Goal: Task Accomplishment & Management: Manage account settings

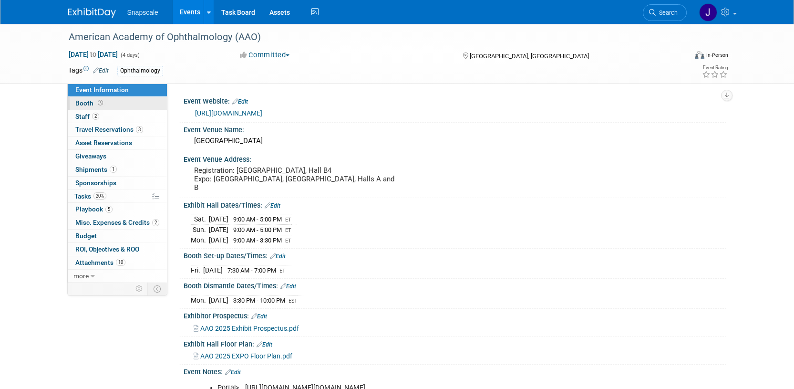
click at [86, 102] on span "Booth" at bounding box center [90, 103] width 30 height 8
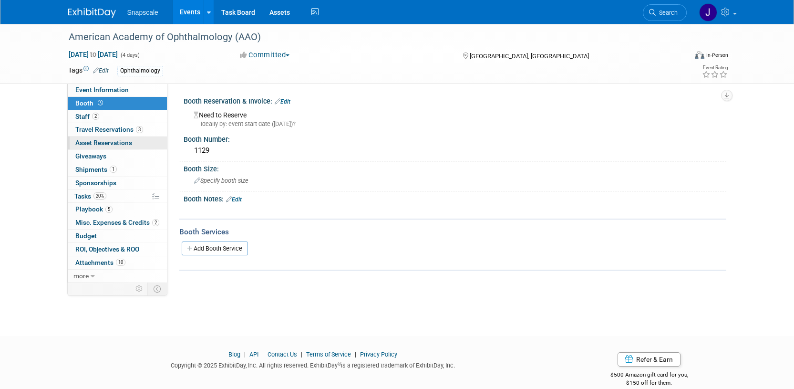
click at [102, 142] on span "Asset Reservations 0" at bounding box center [103, 143] width 57 height 8
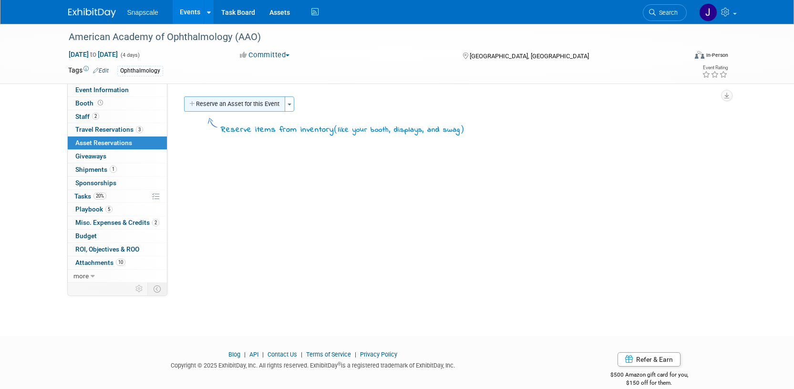
click at [252, 102] on button "Reserve an Asset for this Event" at bounding box center [234, 103] width 101 height 15
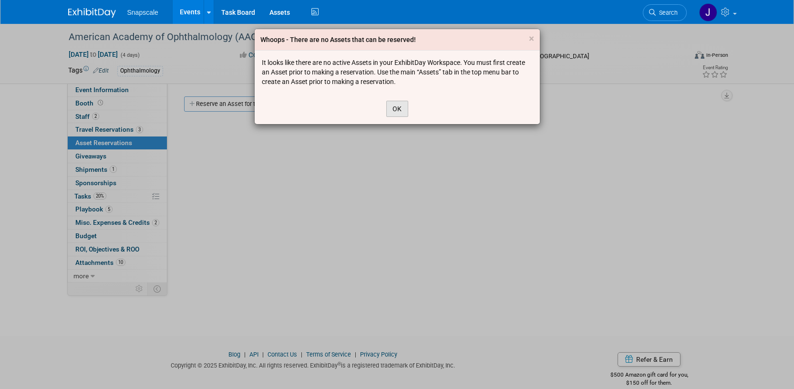
click at [395, 110] on button "OK" at bounding box center [397, 109] width 22 height 16
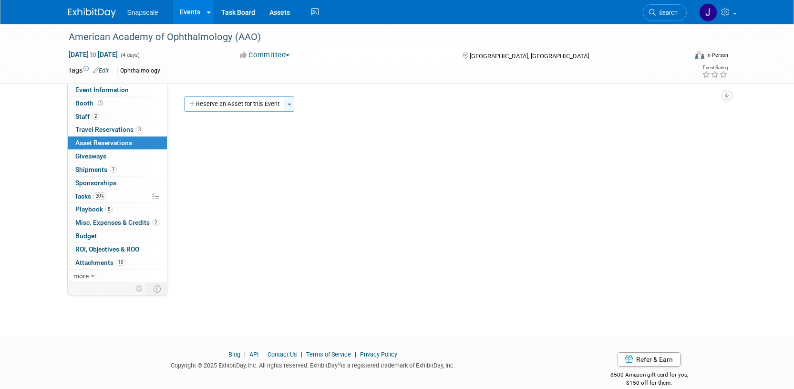
click at [291, 105] on button "Toggle Dropdown" at bounding box center [290, 103] width 10 height 15
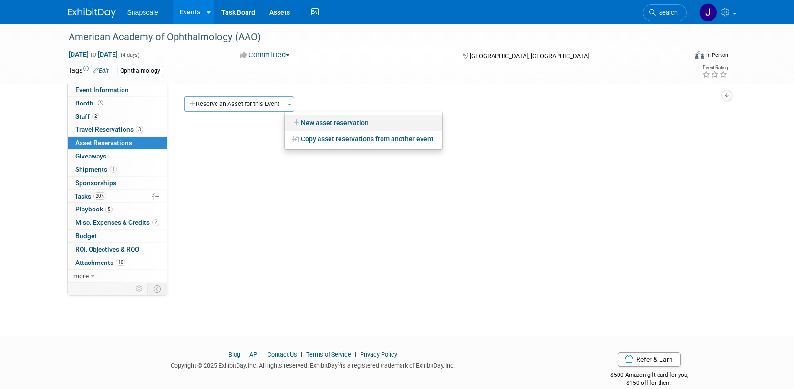
click at [307, 118] on link "New asset reservation" at bounding box center [363, 122] width 157 height 16
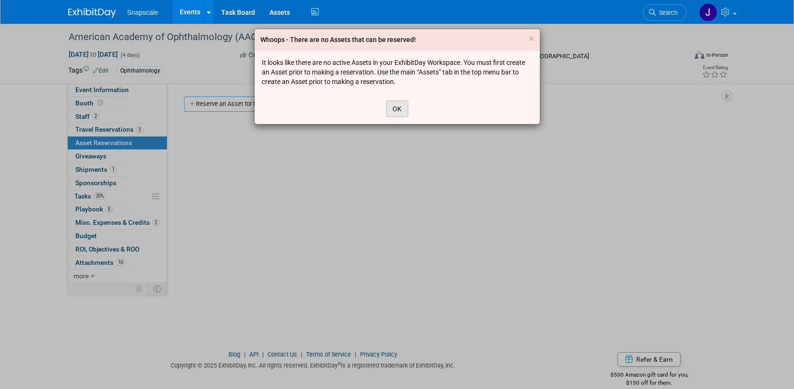
click at [393, 108] on button "OK" at bounding box center [397, 109] width 22 height 16
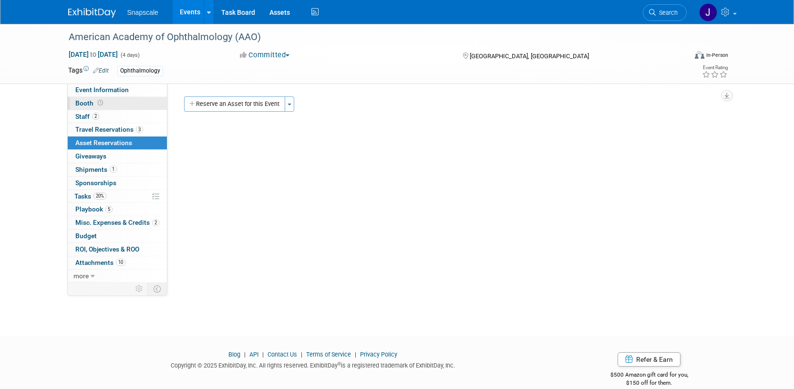
click at [85, 105] on span "Booth" at bounding box center [90, 103] width 30 height 8
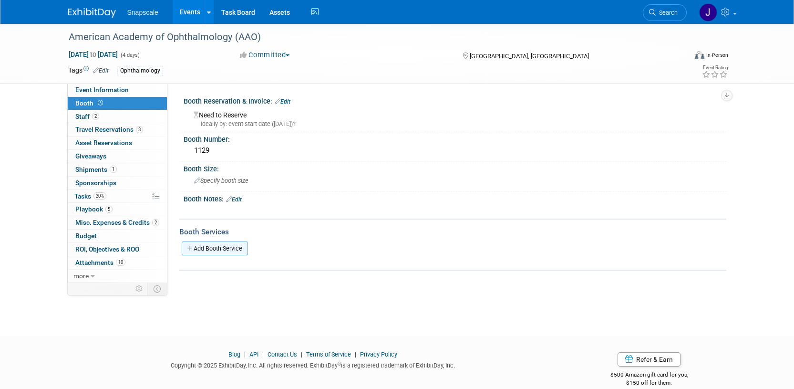
click at [206, 248] on link "Add Booth Service" at bounding box center [215, 248] width 66 height 14
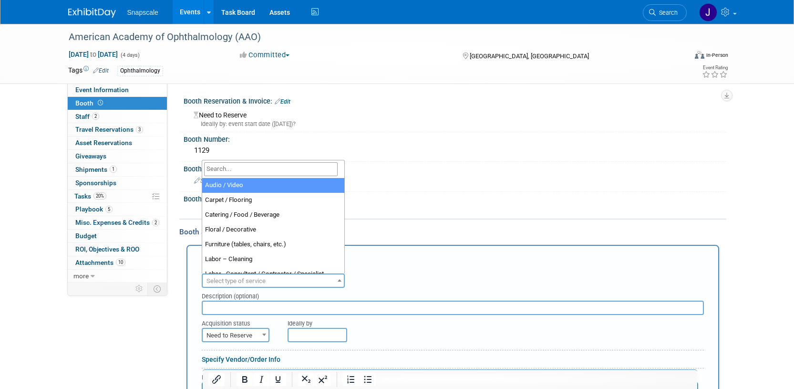
click at [336, 277] on span at bounding box center [340, 280] width 10 height 12
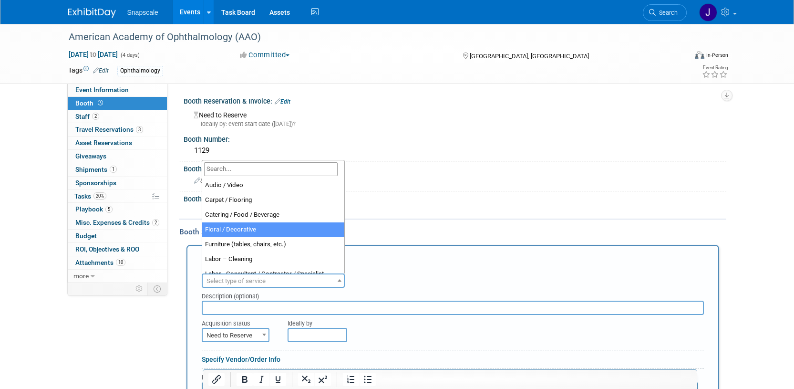
scroll to position [2, 0]
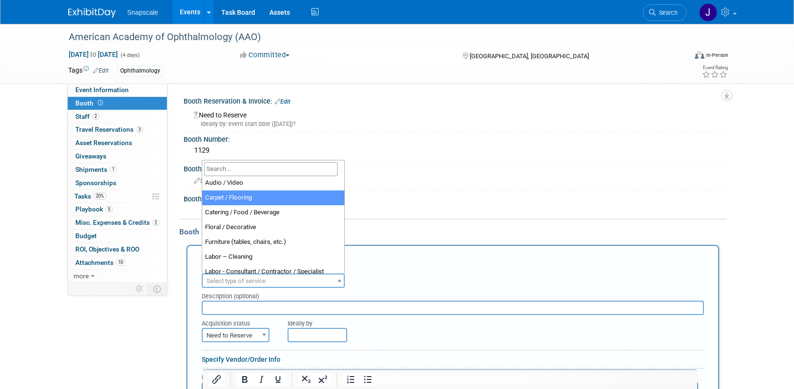
select select "4"
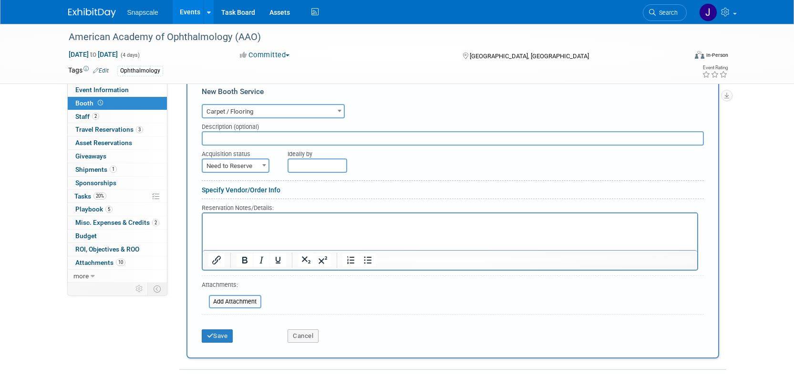
scroll to position [171, 0]
click at [224, 338] on button "Save" at bounding box center [217, 333] width 31 height 13
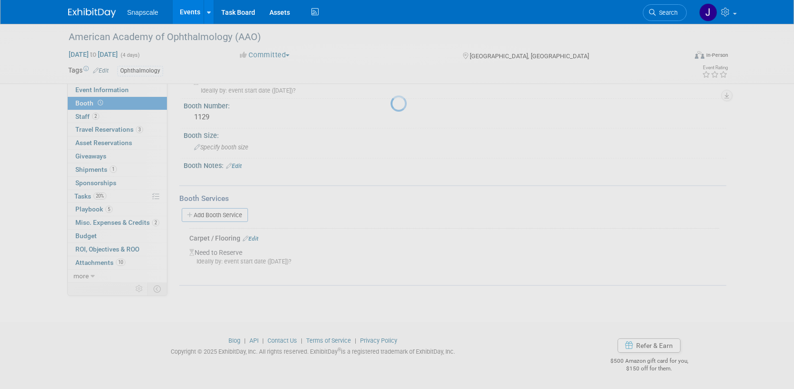
scroll to position [33, 0]
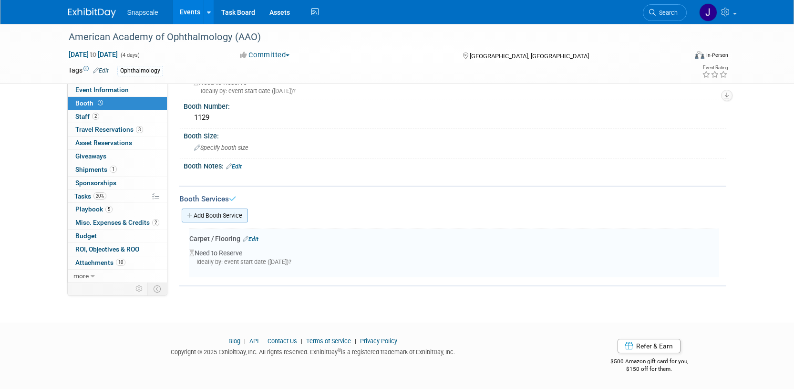
click at [227, 215] on link "Add Booth Service" at bounding box center [215, 215] width 66 height 14
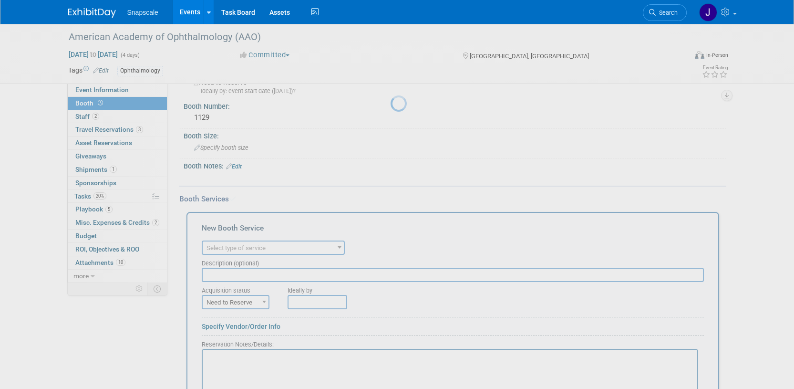
scroll to position [0, 0]
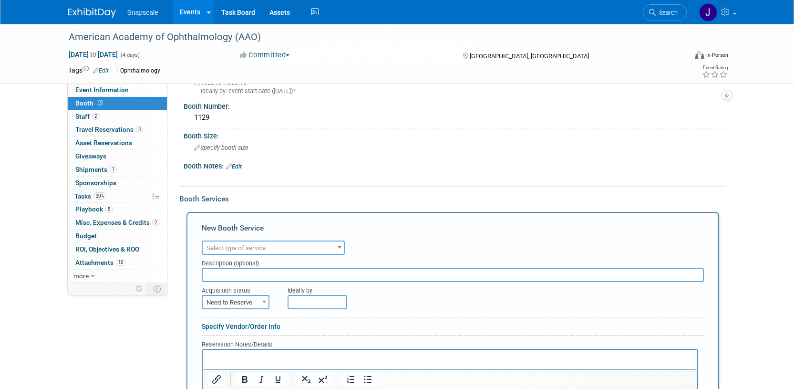
click at [338, 248] on span at bounding box center [340, 247] width 10 height 12
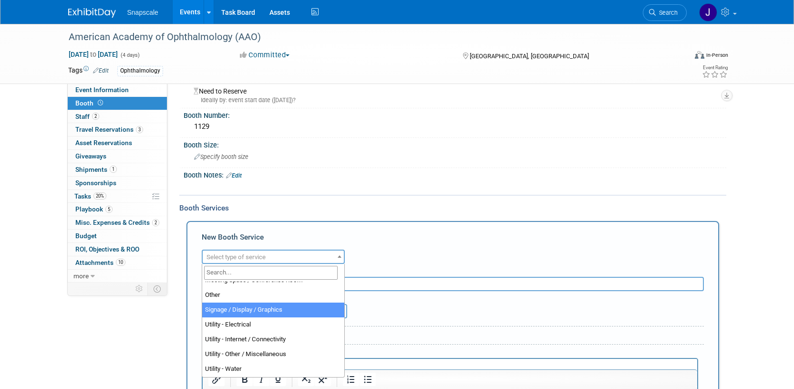
scroll to position [10, 0]
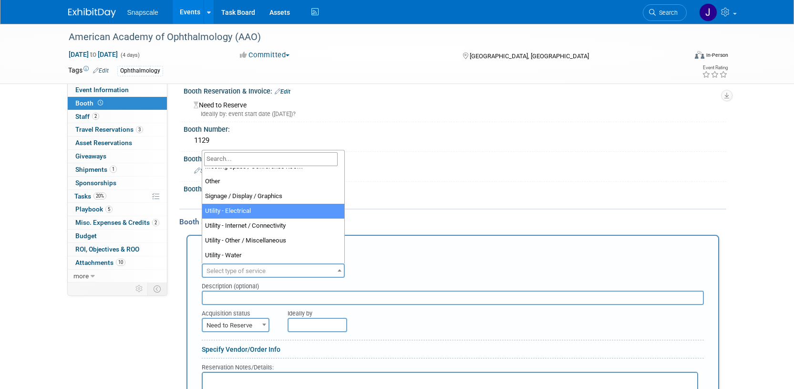
select select "8"
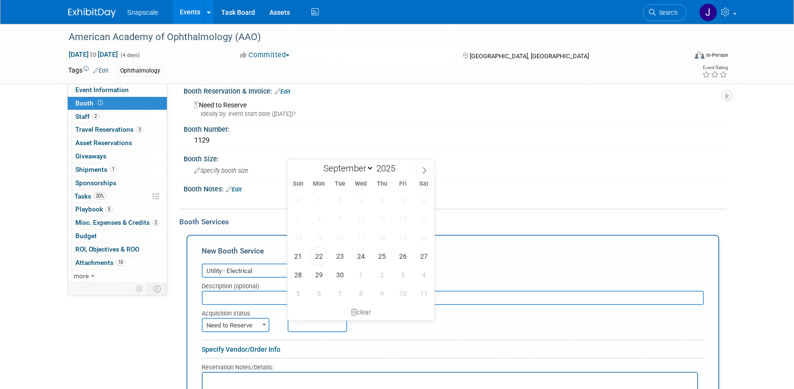
click at [304, 326] on input "text" at bounding box center [317, 324] width 60 height 14
click at [421, 170] on icon at bounding box center [424, 170] width 7 height 7
click at [293, 168] on span at bounding box center [297, 170] width 17 height 16
select select "8"
click at [402, 256] on span "26" at bounding box center [402, 255] width 19 height 19
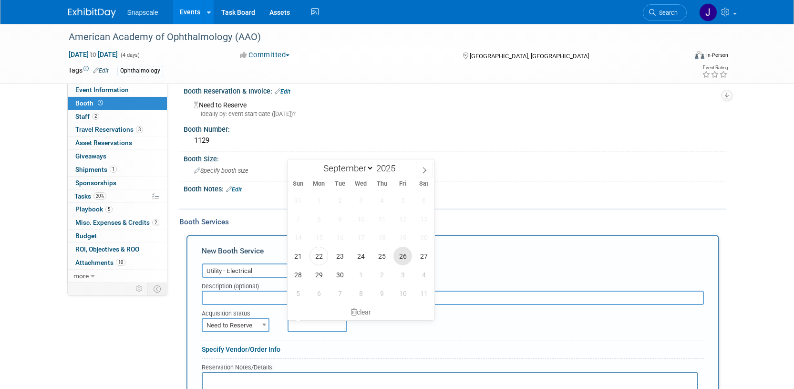
type input "[DATE]"
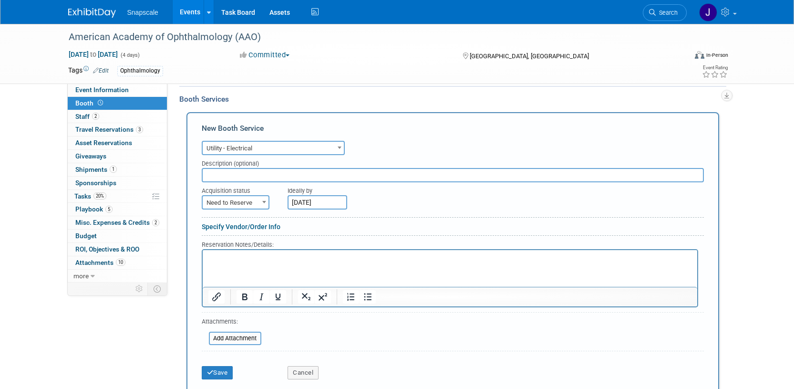
scroll to position [140, 0]
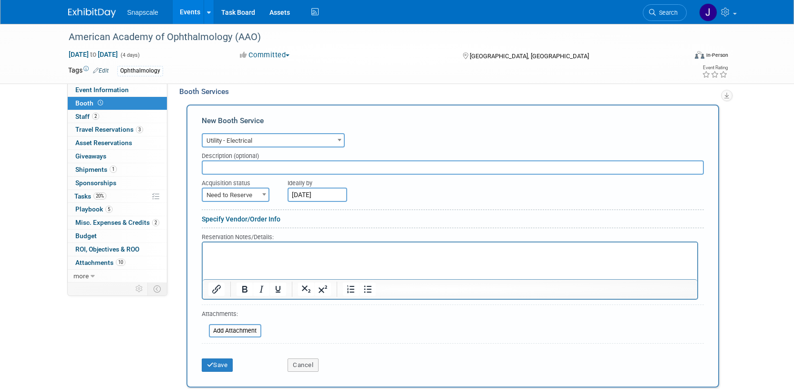
click at [244, 254] on html at bounding box center [449, 248] width 494 height 13
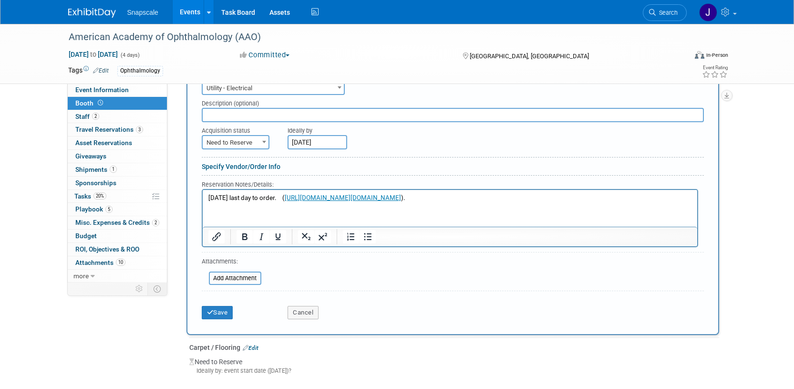
scroll to position [205, 0]
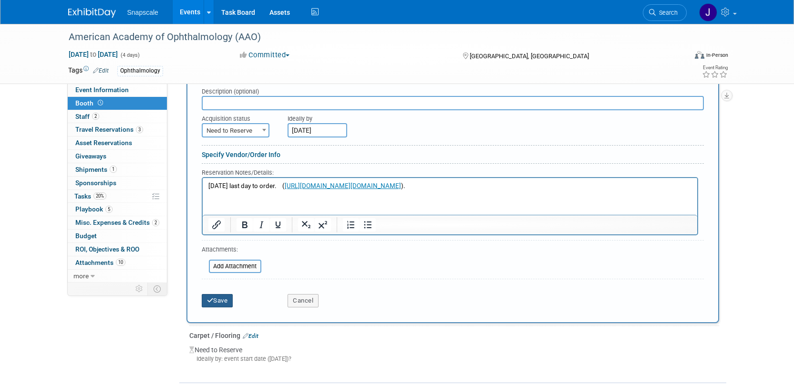
click at [228, 298] on button "Save" at bounding box center [217, 300] width 31 height 13
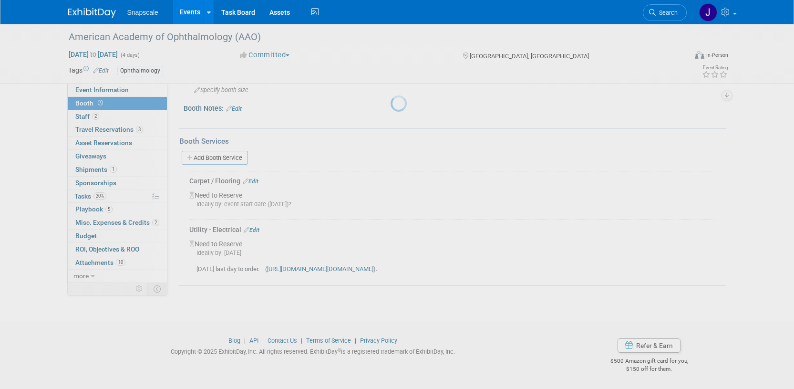
scroll to position [91, 0]
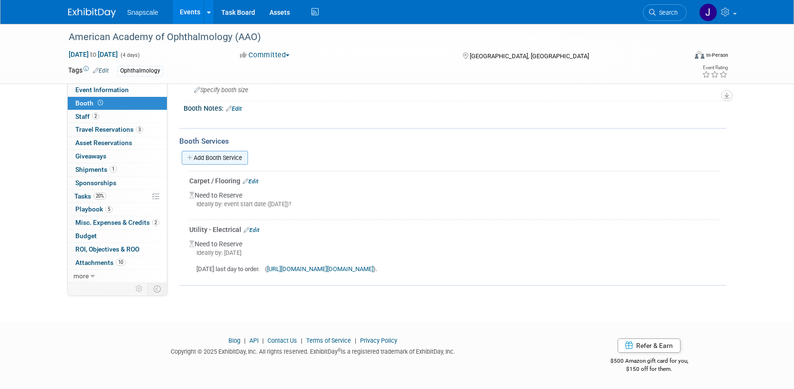
click at [227, 155] on link "Add Booth Service" at bounding box center [215, 158] width 66 height 14
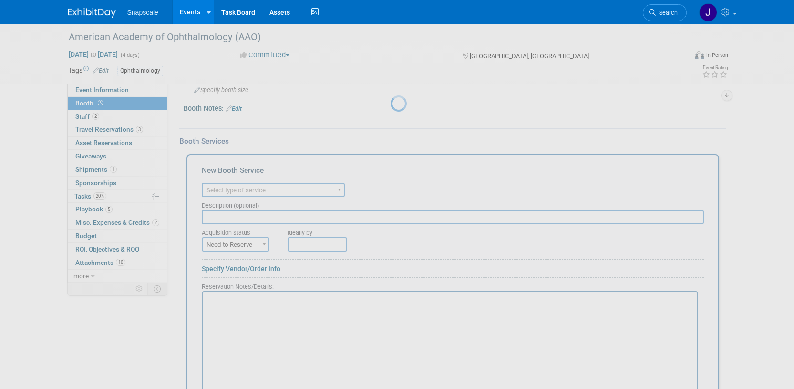
scroll to position [0, 0]
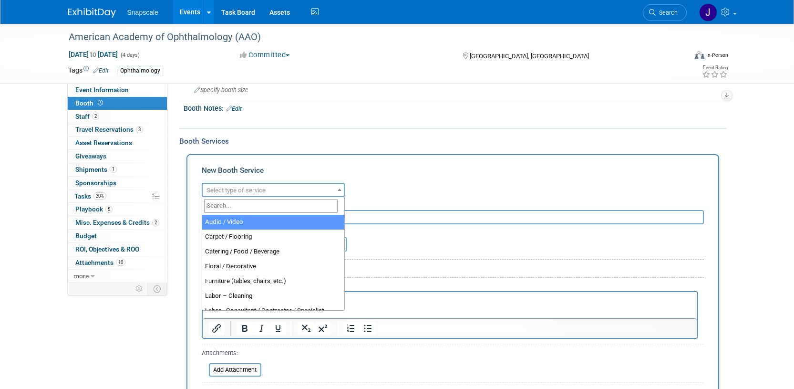
click at [338, 190] on b at bounding box center [340, 189] width 4 height 2
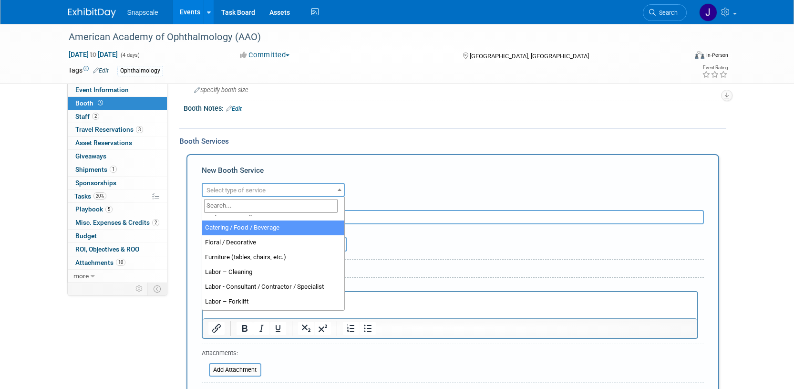
scroll to position [26, 0]
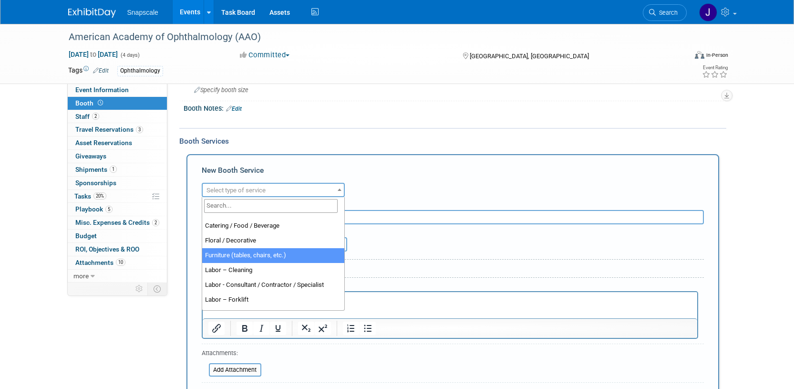
select select "6"
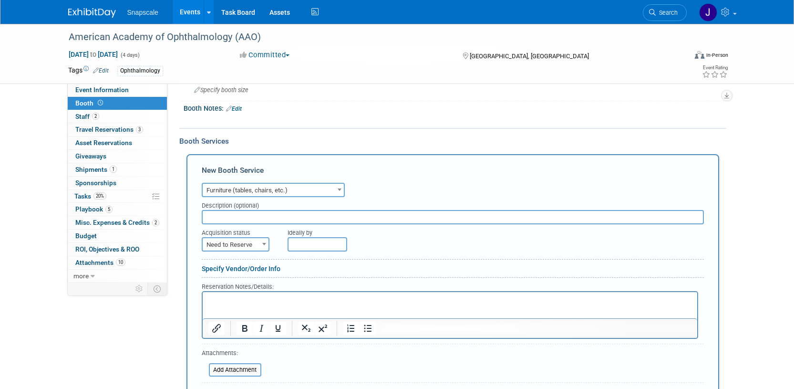
click at [254, 218] on input "text" at bounding box center [453, 217] width 502 height 14
type input "2 chairs needed"
click at [237, 295] on p "Rich Text Area. Press ALT-0 for help." at bounding box center [449, 299] width 483 height 9
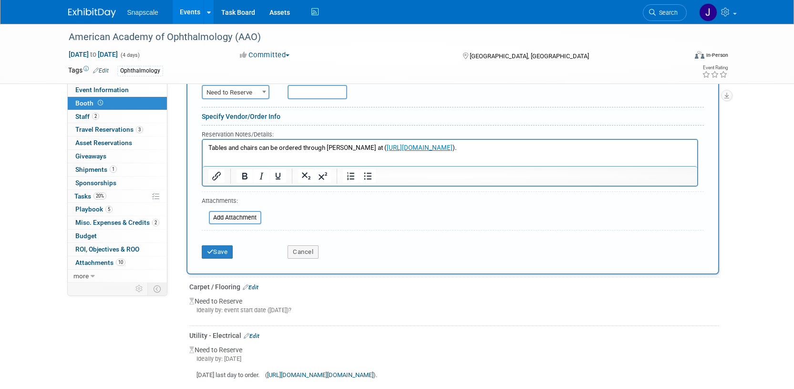
scroll to position [247, 0]
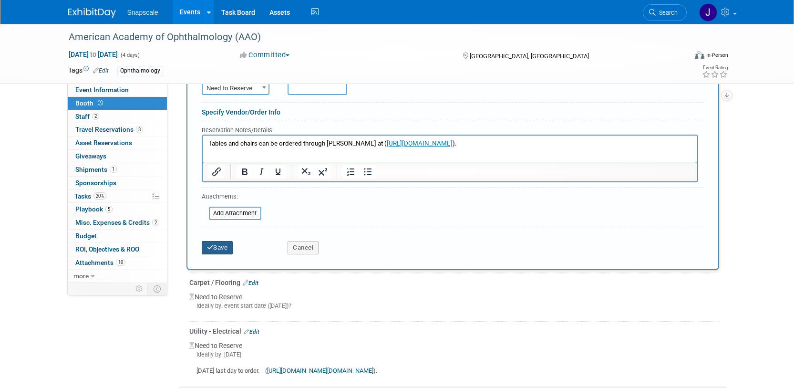
click at [223, 249] on button "Save" at bounding box center [217, 247] width 31 height 13
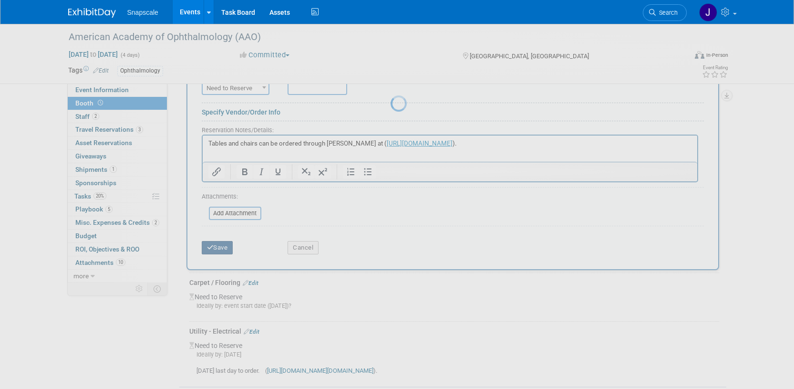
scroll to position [161, 0]
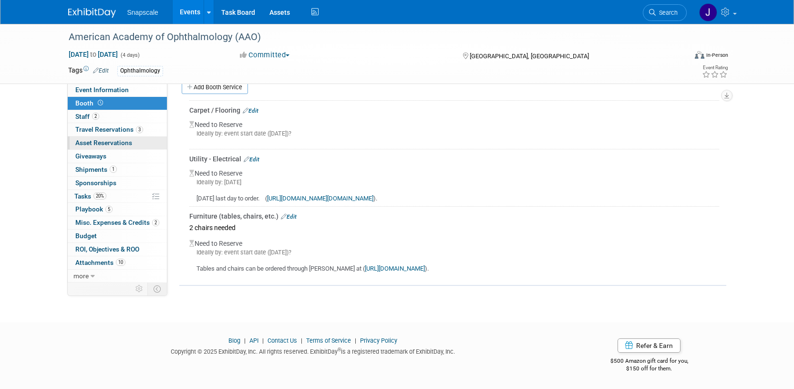
click at [85, 145] on span "Asset Reservations 0" at bounding box center [103, 143] width 57 height 8
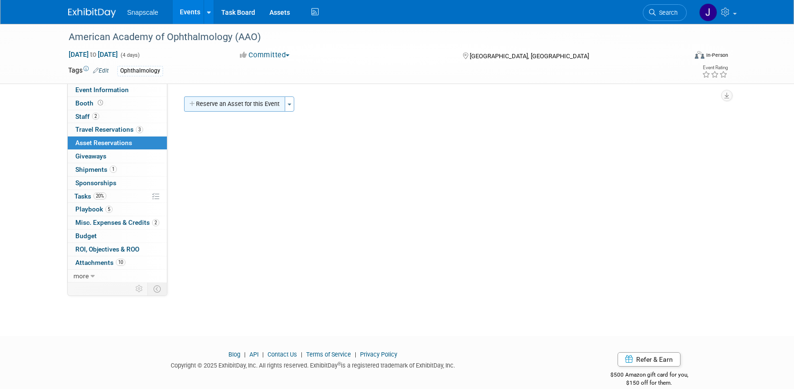
click at [243, 101] on button "Reserve an Asset for this Event" at bounding box center [234, 103] width 101 height 15
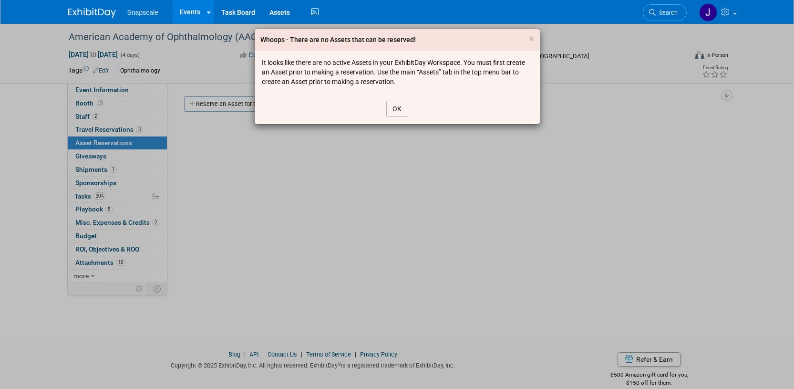
click at [404, 107] on button "OK" at bounding box center [397, 109] width 22 height 16
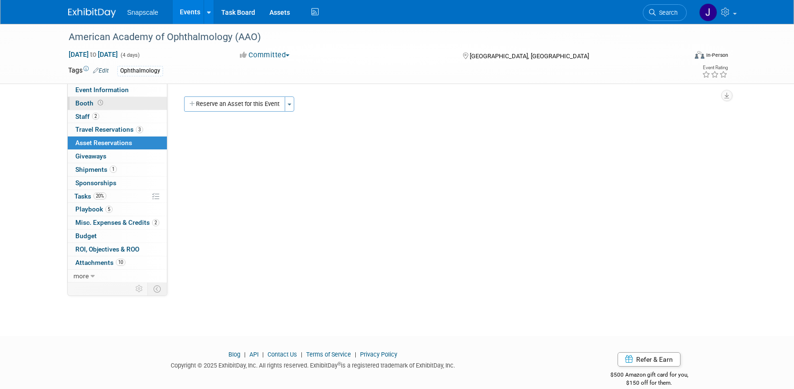
click at [84, 101] on span "Booth" at bounding box center [90, 103] width 30 height 8
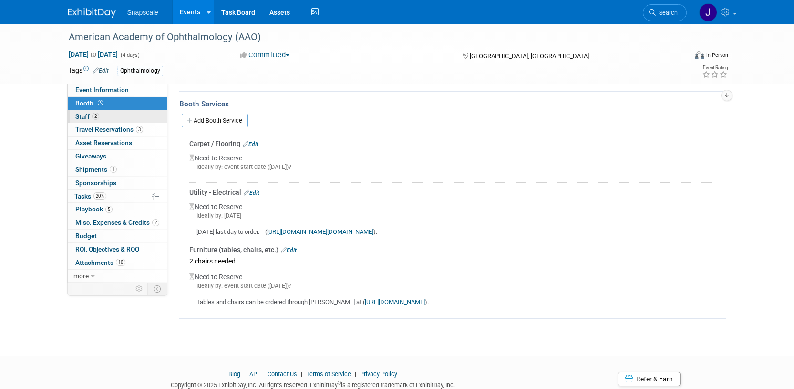
scroll to position [125, 0]
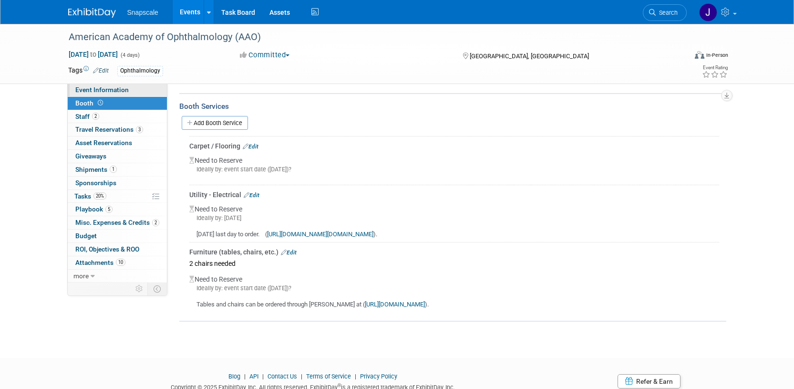
click at [98, 89] on span "Event Information" at bounding box center [101, 90] width 53 height 8
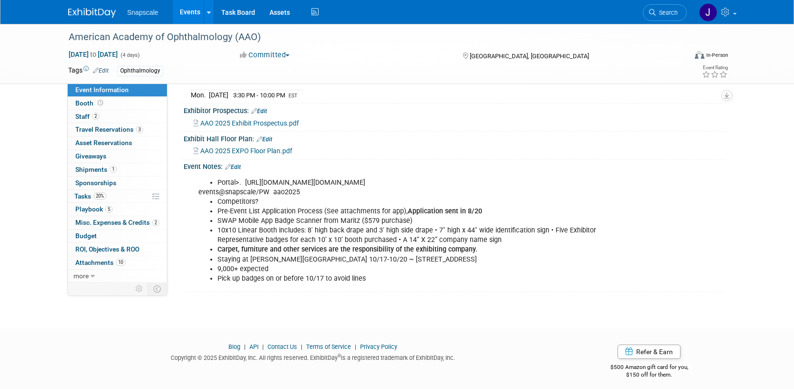
scroll to position [206, 0]
click at [80, 102] on span "Booth" at bounding box center [90, 103] width 30 height 8
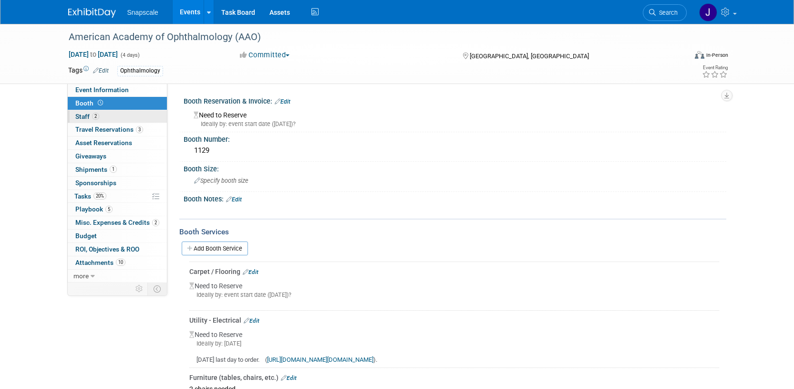
click at [82, 118] on span "Staff 2" at bounding box center [87, 117] width 24 height 8
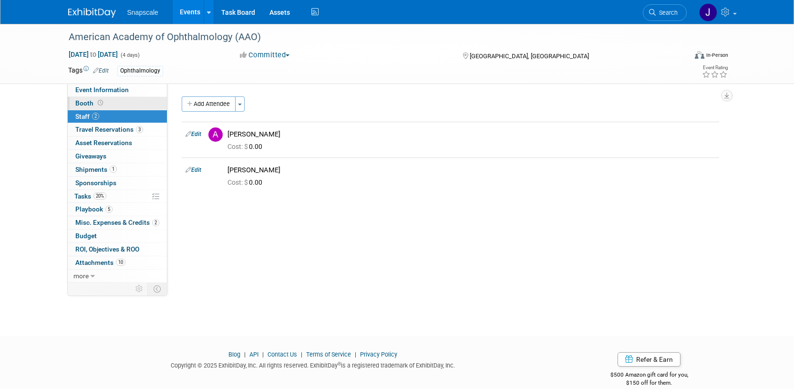
click at [81, 107] on span "Booth" at bounding box center [90, 103] width 30 height 8
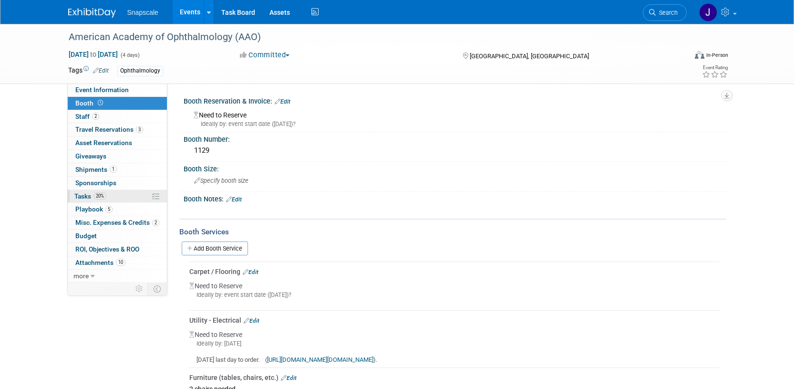
click at [75, 197] on span "Tasks 20%" at bounding box center [90, 196] width 32 height 8
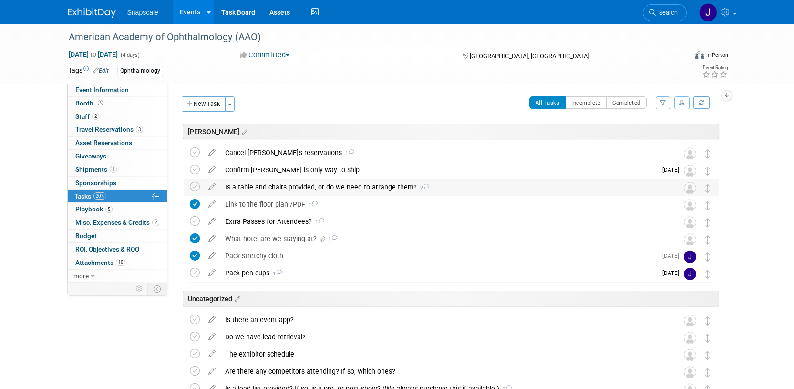
click at [439, 190] on div "Is a table and chairs provided, or do we need to arrange them? 2" at bounding box center [442, 187] width 444 height 16
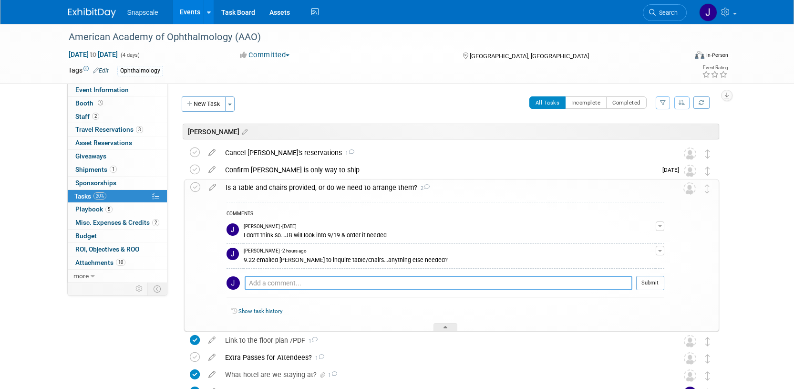
click at [312, 277] on textarea at bounding box center [439, 283] width 388 height 14
paste textarea "[PERSON_NAME] and chairs can be ordered through [PERSON_NAME] at ([URL][DOMAIN_…"
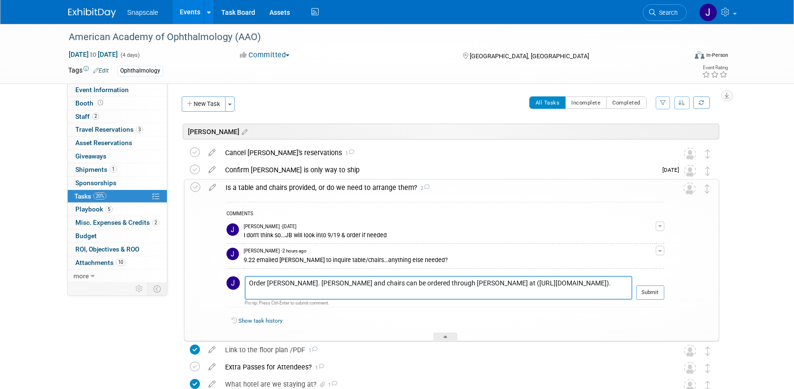
click at [462, 282] on textarea "Order [PERSON_NAME]. [PERSON_NAME] and chairs can be ordered through [PERSON_NA…" at bounding box center [439, 288] width 388 height 24
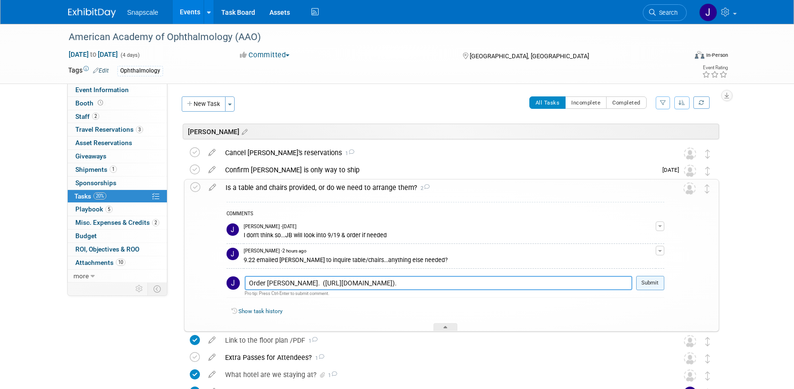
type textarea "Order [PERSON_NAME]. ([URL][DOMAIN_NAME])."
click at [644, 285] on button "Submit" at bounding box center [650, 283] width 28 height 14
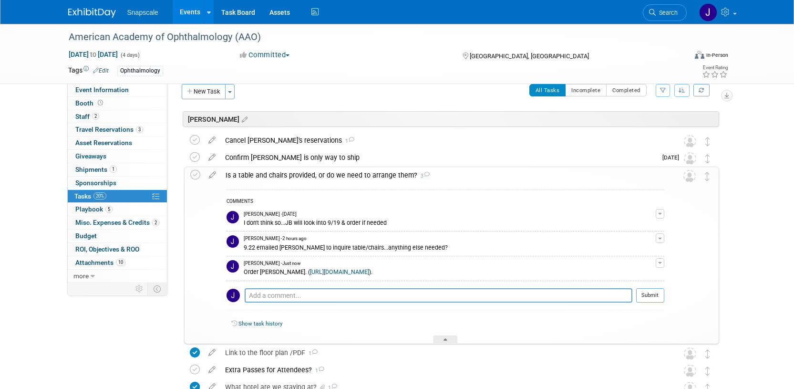
scroll to position [10, 0]
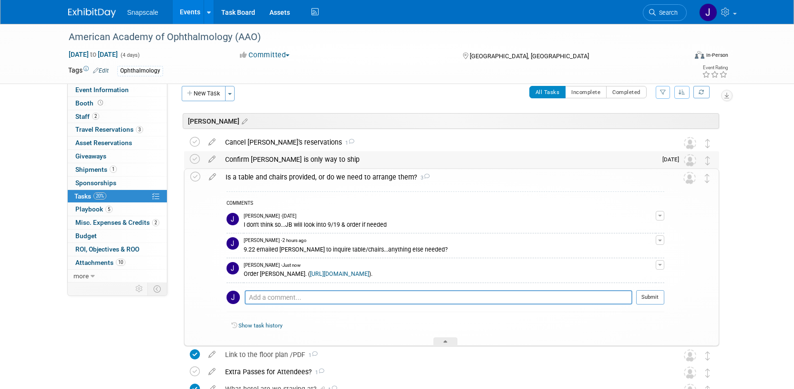
click at [300, 161] on div "Confirm [PERSON_NAME] is only way to ship" at bounding box center [438, 159] width 436 height 16
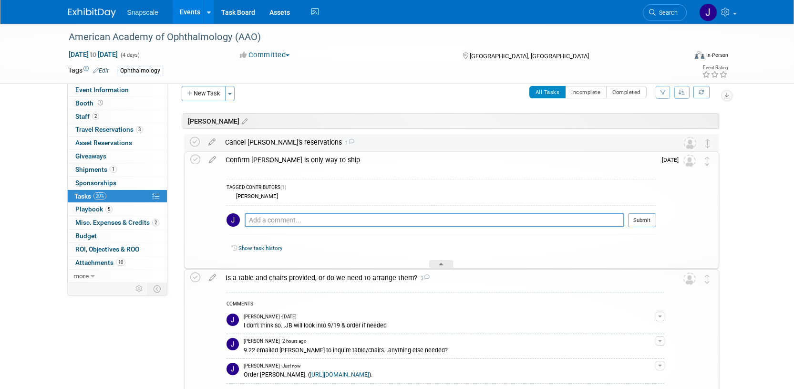
click at [329, 143] on div "Cancel [PERSON_NAME]'s reservations 1" at bounding box center [442, 142] width 444 height 16
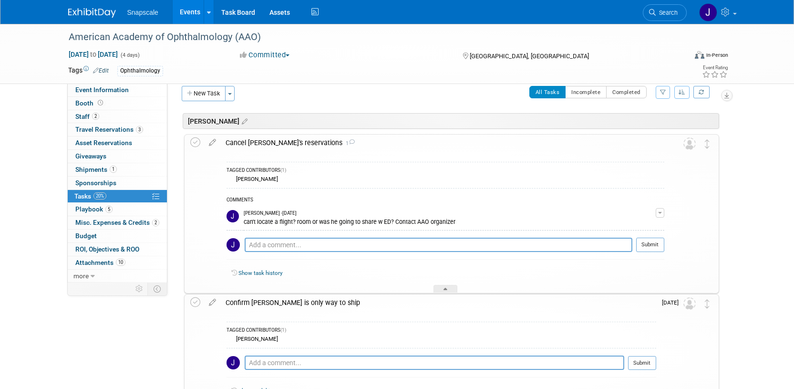
click at [305, 95] on div "All Tasks Incomplete Completed Filter by Assignee -- Select Assignee -- All una…" at bounding box center [479, 96] width 479 height 20
click at [206, 94] on button "New Task" at bounding box center [204, 93] width 44 height 15
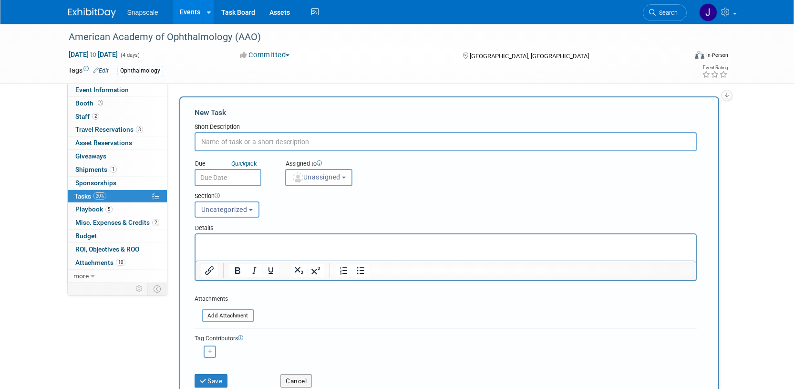
scroll to position [0, 0]
click at [237, 140] on input "text" at bounding box center [445, 141] width 502 height 19
type input "Book [PERSON_NAME] flight"
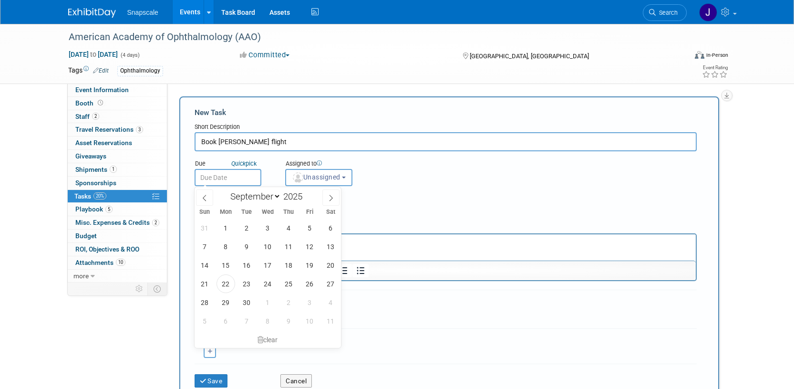
click at [242, 176] on input "text" at bounding box center [227, 177] width 67 height 17
click at [399, 187] on div "Section Uncategorized [PERSON_NAME] Uncategorized Uncategorized [PERSON_NAME]" at bounding box center [423, 202] width 473 height 33
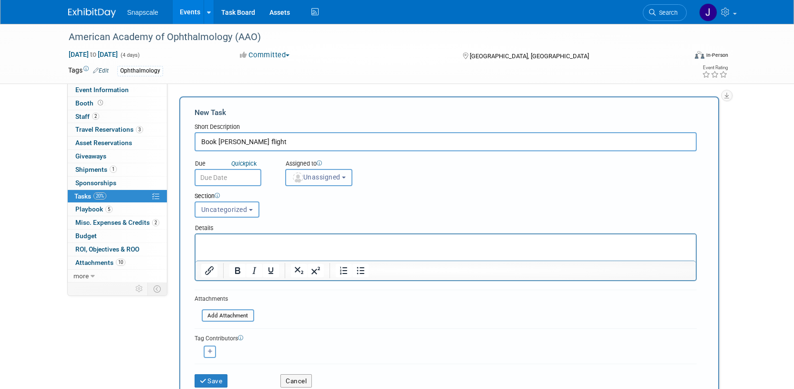
click at [348, 178] on button "Unassigned" at bounding box center [319, 177] width 68 height 17
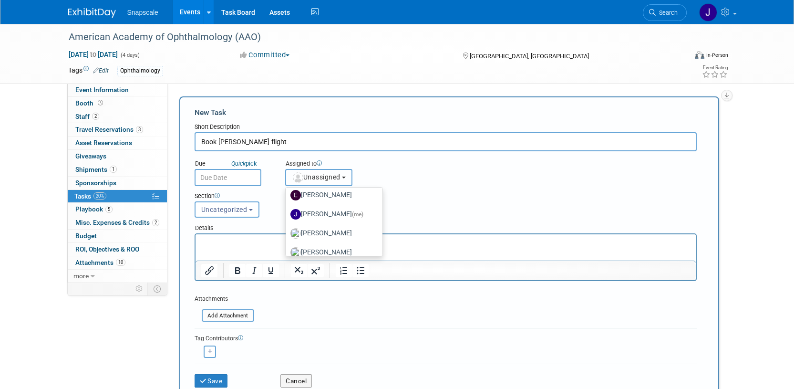
scroll to position [51, 0]
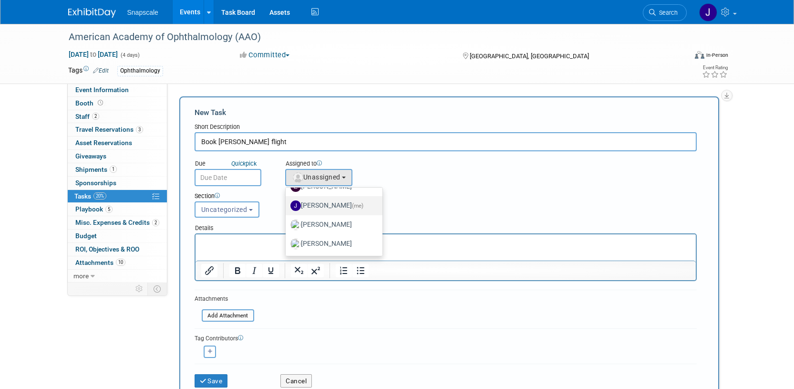
click at [324, 203] on label "[PERSON_NAME] (me)" at bounding box center [331, 205] width 82 height 15
click at [287, 203] on input "[PERSON_NAME] (me)" at bounding box center [284, 204] width 6 height 6
select select "ff8e83e6-6ab1-4fe0-a632-643b0aac2113"
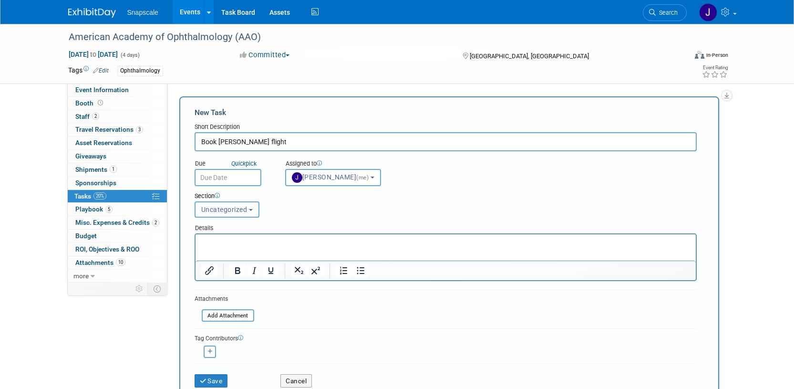
click at [245, 214] on button "Uncategorized" at bounding box center [226, 209] width 65 height 16
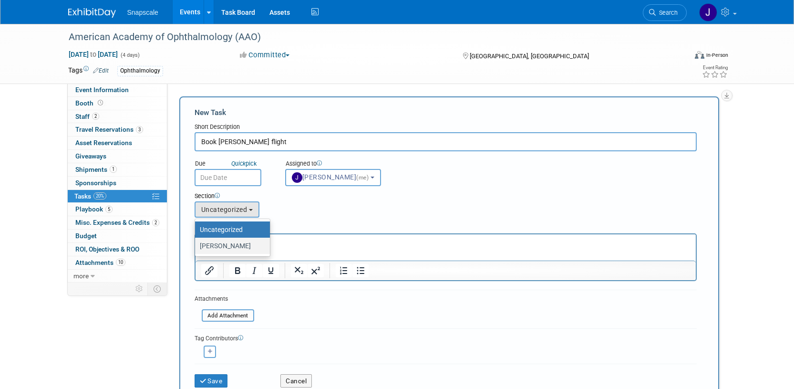
click at [224, 246] on label "[PERSON_NAME]" at bounding box center [230, 245] width 61 height 12
click at [196, 246] on input "[PERSON_NAME]" at bounding box center [193, 246] width 6 height 6
select select "11274941"
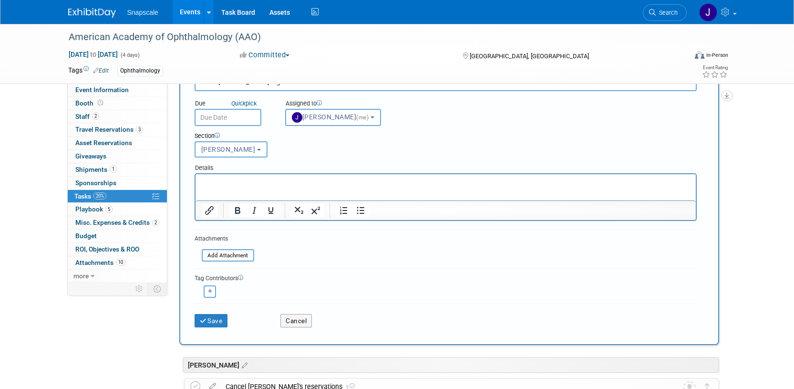
scroll to position [64, 0]
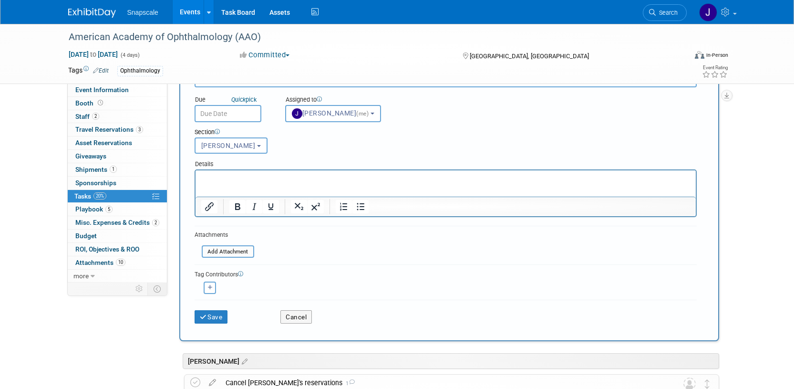
click at [248, 178] on p "Rich Text Area. Press ALT-0 for help." at bounding box center [445, 179] width 489 height 10
click at [204, 318] on icon "submit" at bounding box center [204, 317] width 8 height 7
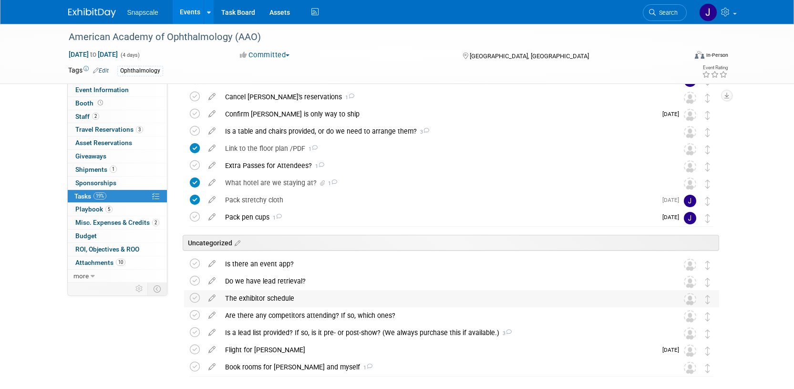
scroll to position [72, 0]
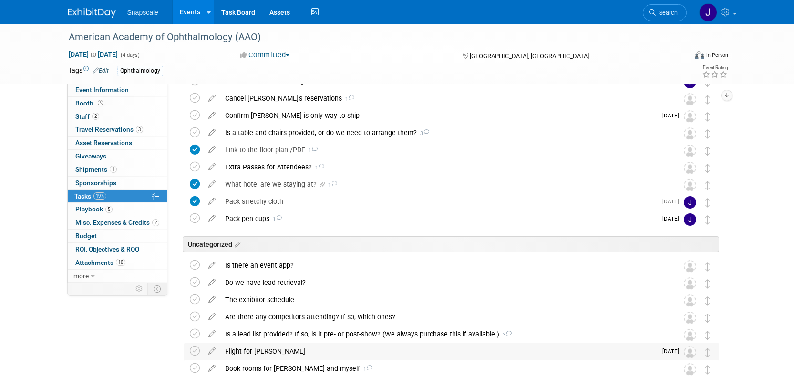
click at [264, 348] on div "Flight for [PERSON_NAME]" at bounding box center [438, 351] width 436 height 16
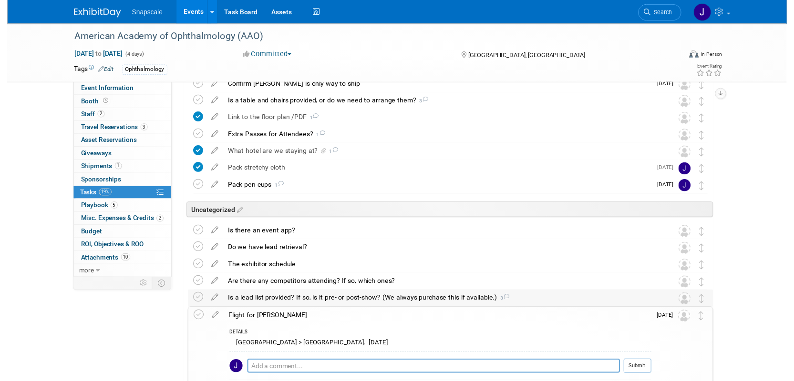
scroll to position [102, 0]
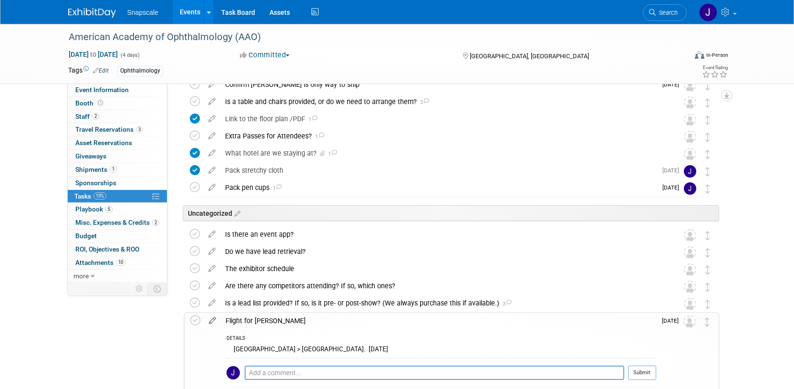
click at [217, 317] on icon at bounding box center [212, 318] width 17 height 12
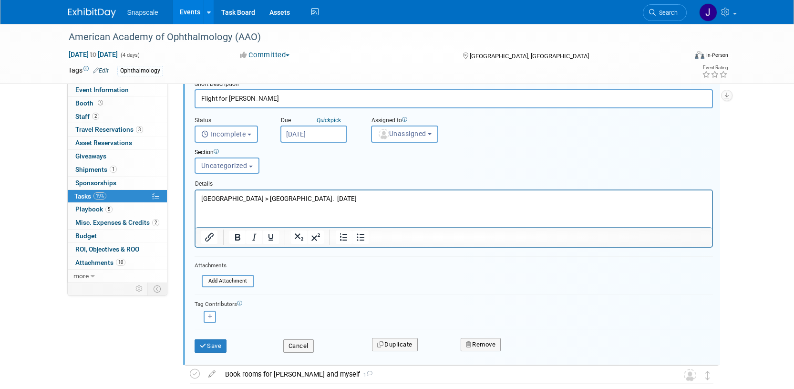
scroll to position [384, 0]
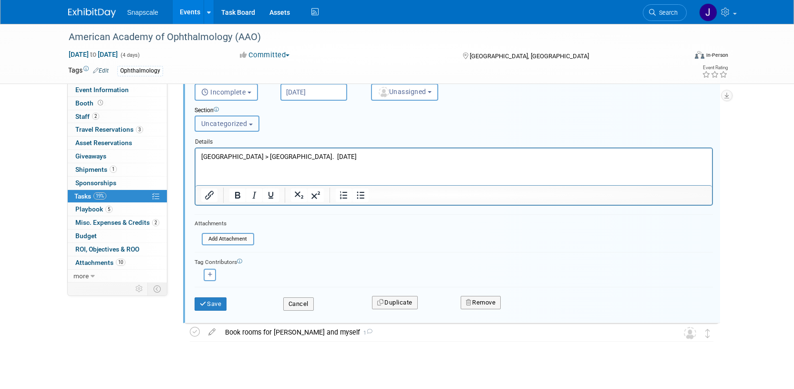
click at [246, 128] on button "Uncategorized" at bounding box center [226, 123] width 65 height 16
drag, startPoint x: 232, startPoint y: 156, endPoint x: 37, endPoint y: 8, distance: 244.6
click at [232, 156] on label "[PERSON_NAME]" at bounding box center [230, 159] width 61 height 12
click at [196, 157] on input "[PERSON_NAME]" at bounding box center [193, 160] width 6 height 6
select select "11274941"
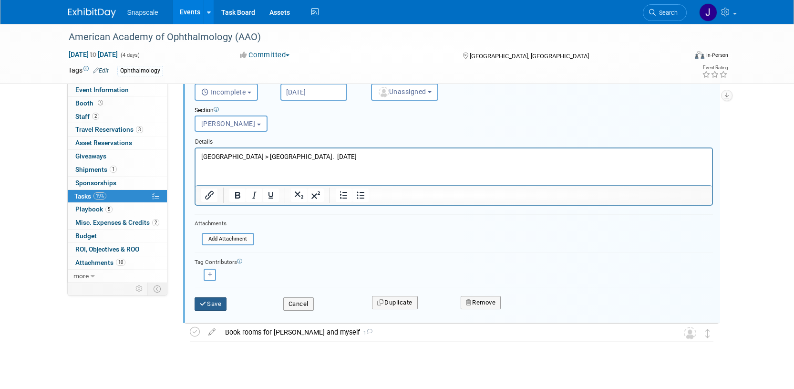
click at [217, 297] on button "Save" at bounding box center [210, 303] width 32 height 13
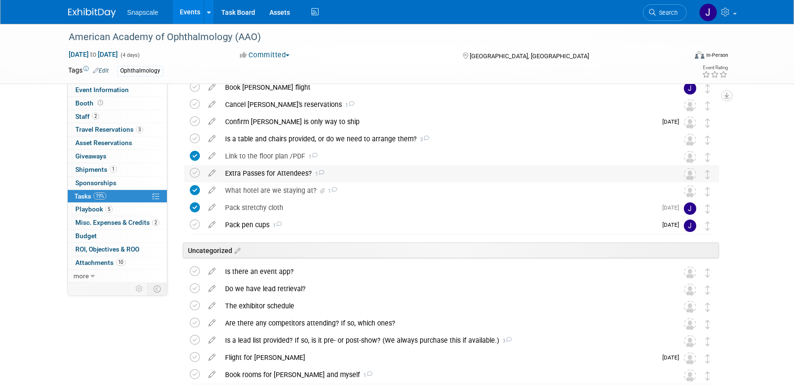
scroll to position [86, 0]
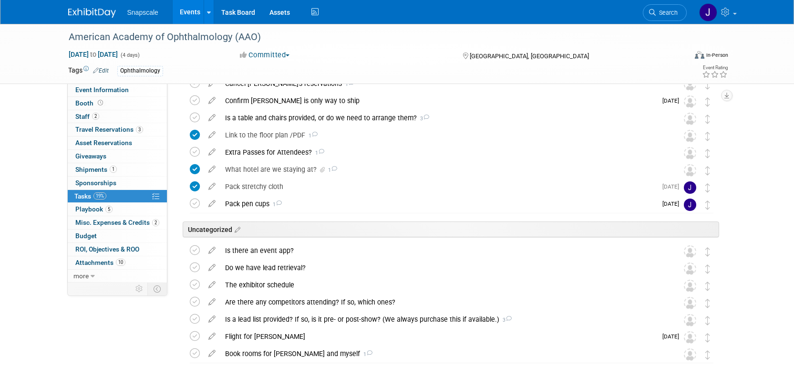
click at [231, 335] on div "Flight for [PERSON_NAME]" at bounding box center [438, 336] width 436 height 16
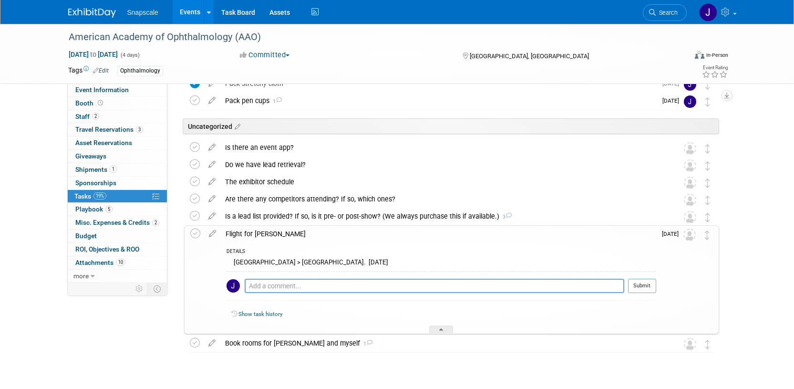
scroll to position [193, 0]
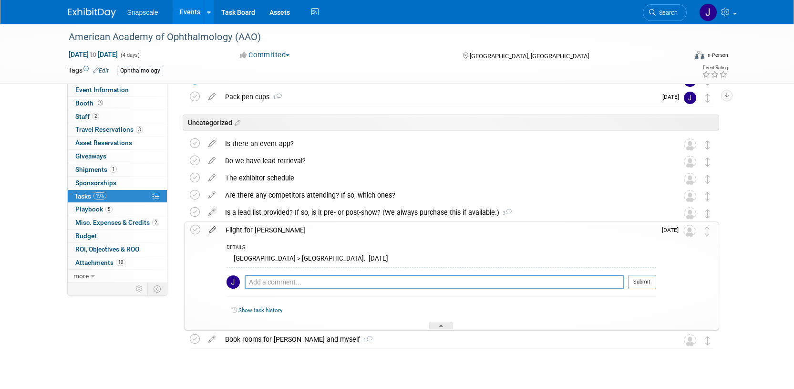
click at [216, 232] on icon at bounding box center [212, 228] width 17 height 12
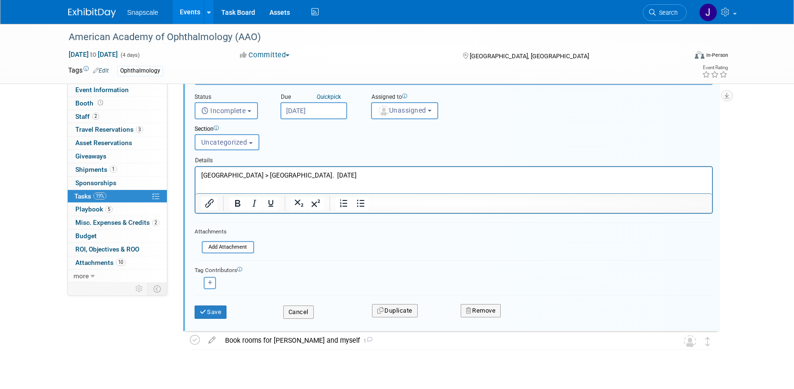
scroll to position [384, 0]
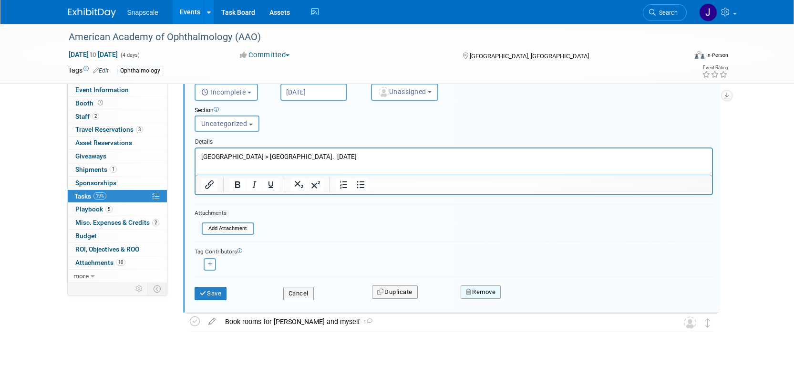
click at [469, 292] on icon "button" at bounding box center [469, 291] width 7 height 6
click at [527, 302] on icon at bounding box center [528, 299] width 6 height 5
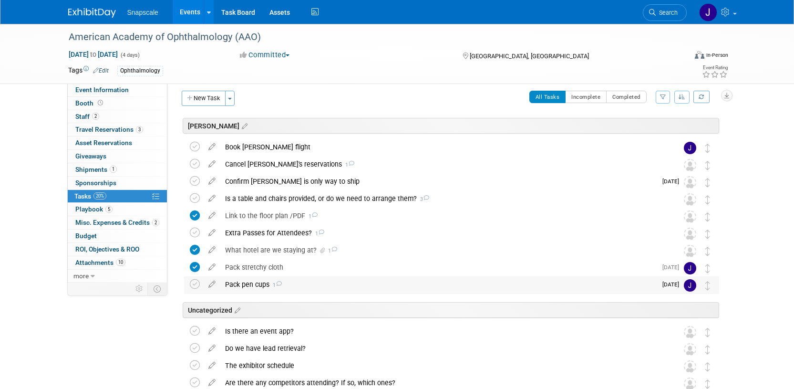
scroll to position [4, 0]
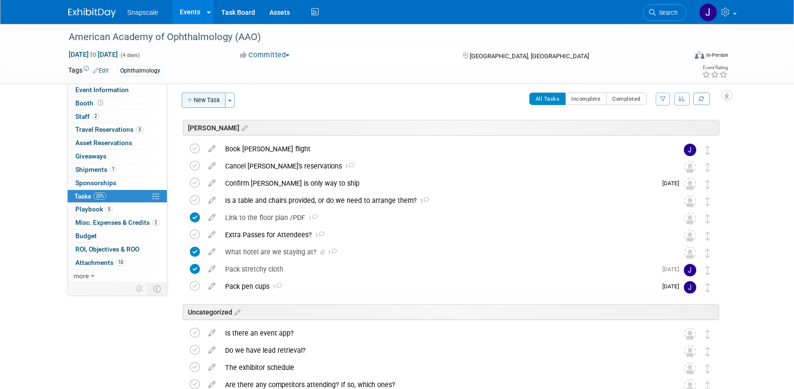
click at [208, 101] on button "New Task" at bounding box center [204, 99] width 44 height 15
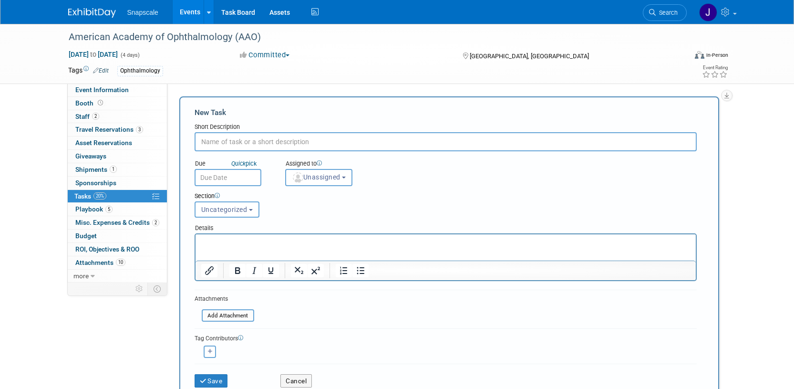
scroll to position [0, 0]
type input "Register [PERSON_NAME]"
click at [232, 210] on span "Uncategorized" at bounding box center [224, 209] width 46 height 8
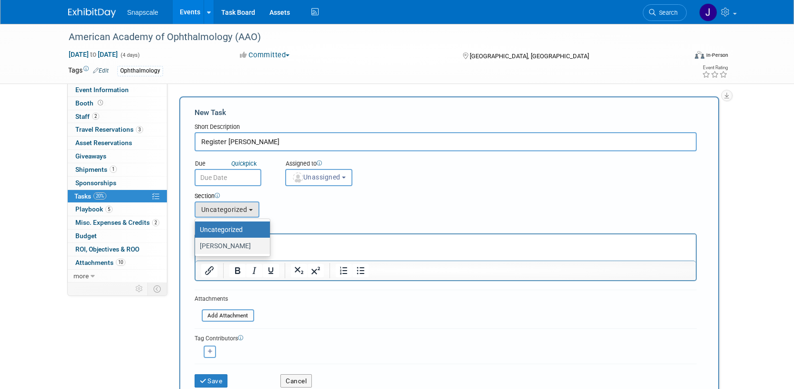
click at [222, 244] on label "[PERSON_NAME]" at bounding box center [230, 245] width 61 height 12
click at [196, 244] on input "[PERSON_NAME]" at bounding box center [193, 246] width 6 height 6
select select "11274941"
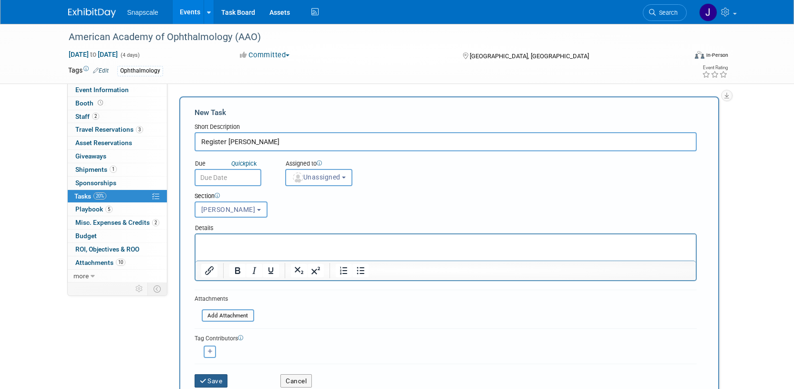
click at [211, 379] on button "Save" at bounding box center [210, 380] width 33 height 13
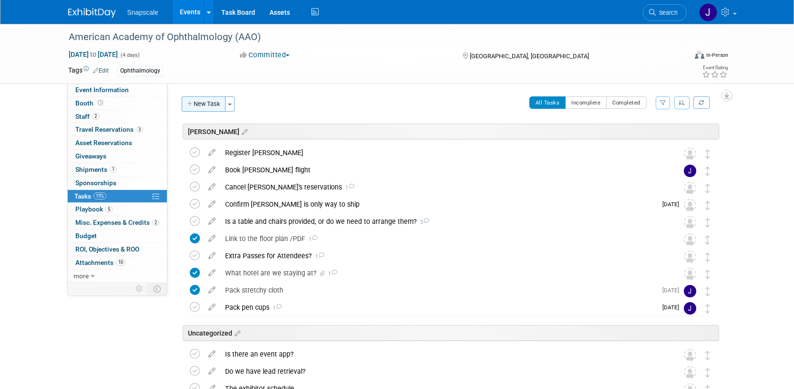
click at [191, 106] on icon "button" at bounding box center [190, 104] width 7 height 6
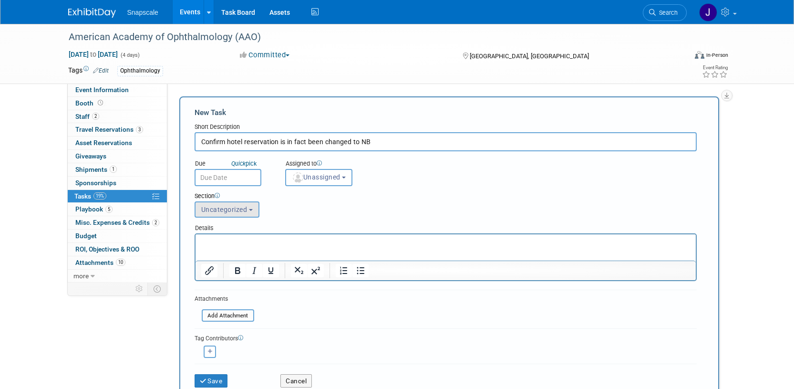
type input "Confirm hotel reservation is in fact been changed to NB"
click at [224, 212] on span "Uncategorized" at bounding box center [224, 209] width 46 height 8
drag, startPoint x: 211, startPoint y: 250, endPoint x: 15, endPoint y: 16, distance: 304.9
click at [211, 250] on label "[PERSON_NAME]" at bounding box center [230, 245] width 61 height 12
click at [196, 249] on input "[PERSON_NAME]" at bounding box center [193, 246] width 6 height 6
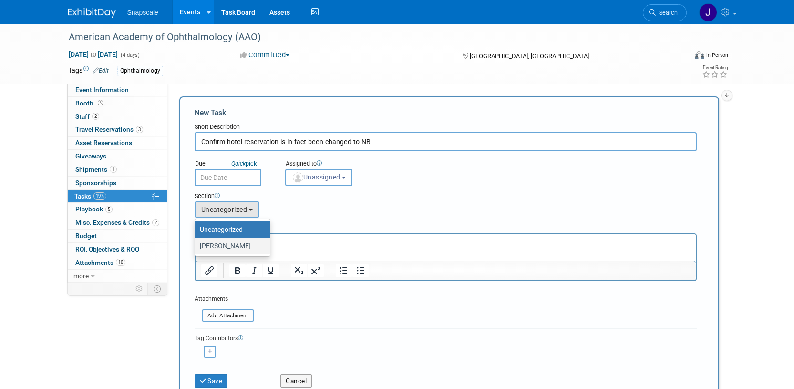
select select "11274941"
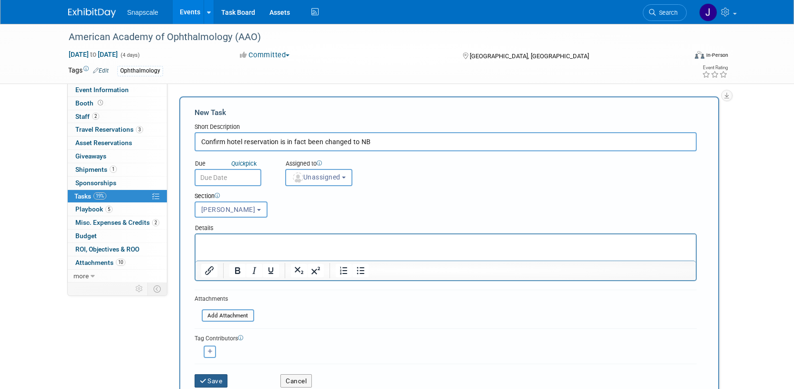
click at [212, 377] on button "Save" at bounding box center [210, 380] width 33 height 13
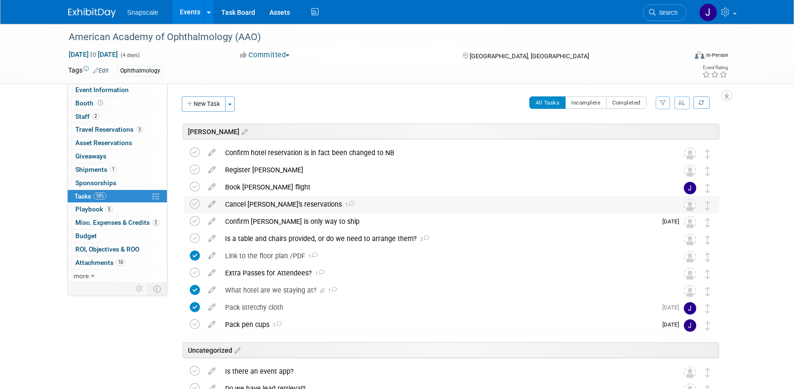
click at [348, 205] on icon at bounding box center [351, 203] width 6 height 5
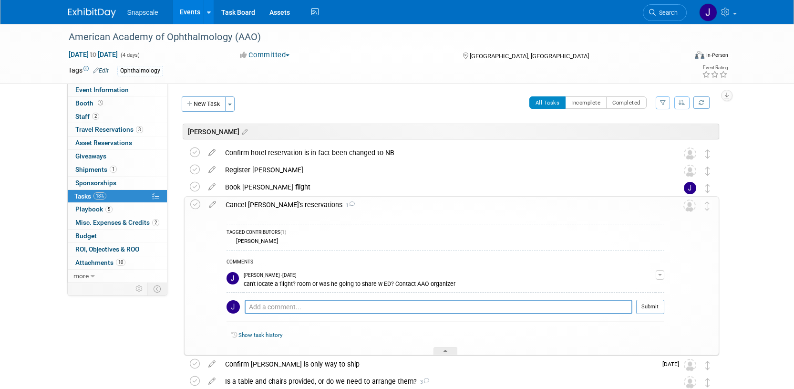
click at [273, 205] on div "Cancel [PERSON_NAME]'s reservations 1" at bounding box center [442, 204] width 443 height 16
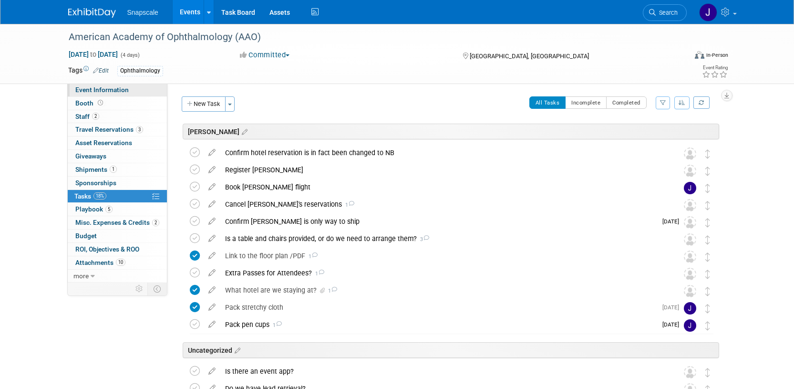
click at [142, 90] on link "Event Information" at bounding box center [117, 89] width 99 height 13
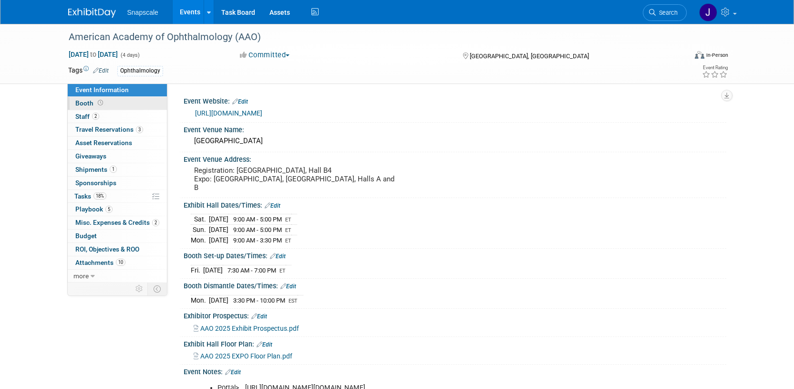
click at [94, 104] on span "Booth" at bounding box center [90, 103] width 30 height 8
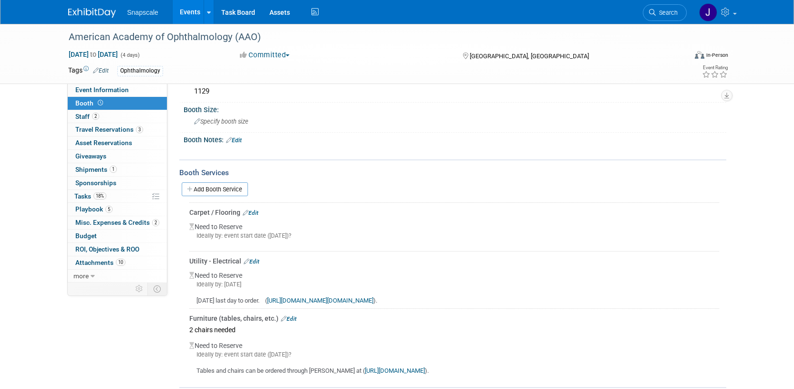
scroll to position [77, 0]
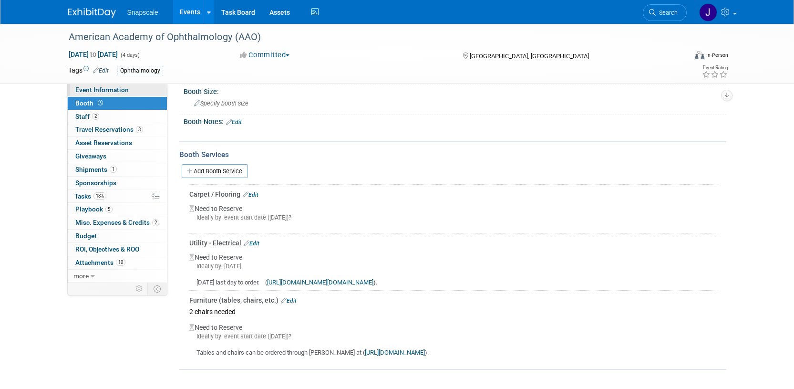
click at [119, 88] on span "Event Information" at bounding box center [101, 90] width 53 height 8
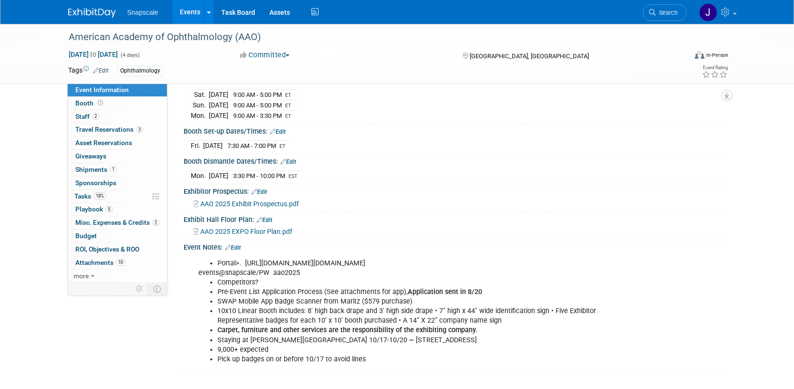
scroll to position [126, 0]
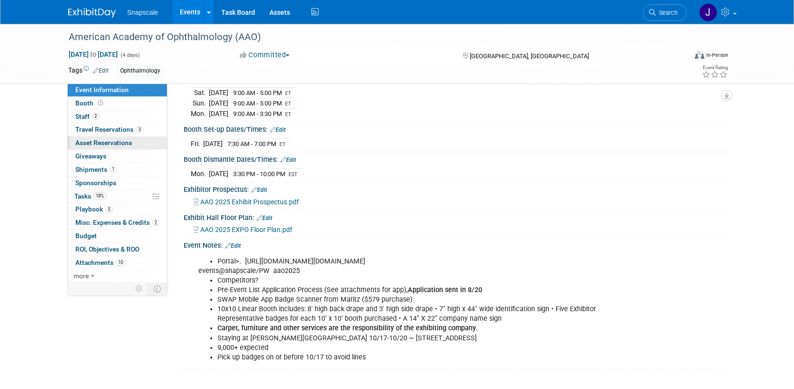
click at [97, 144] on span "Asset Reservations 0" at bounding box center [103, 143] width 57 height 8
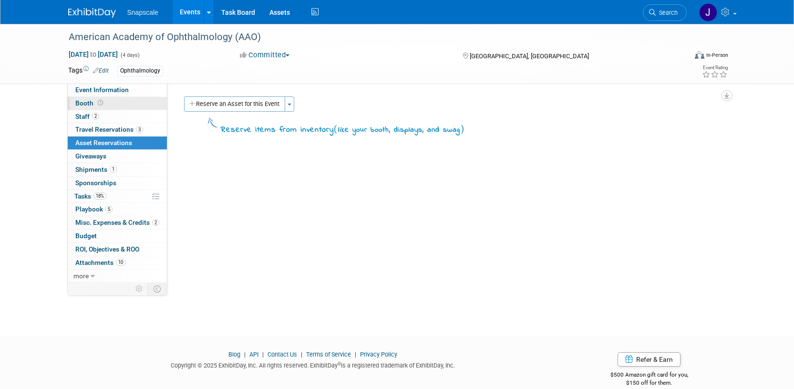
click at [83, 106] on span "Booth" at bounding box center [90, 103] width 30 height 8
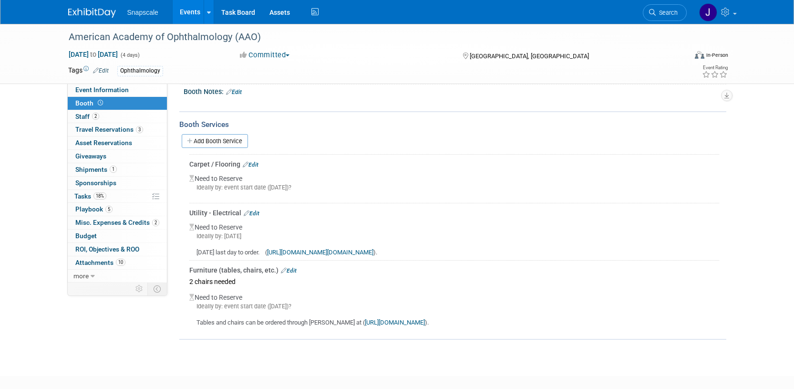
scroll to position [115, 0]
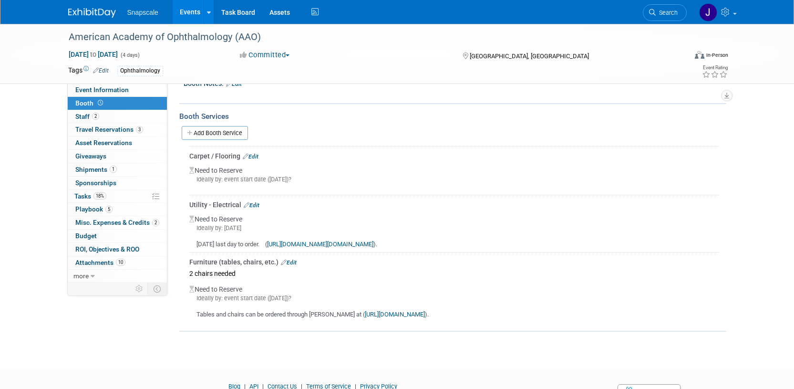
click at [255, 158] on link "Edit" at bounding box center [251, 156] width 16 height 7
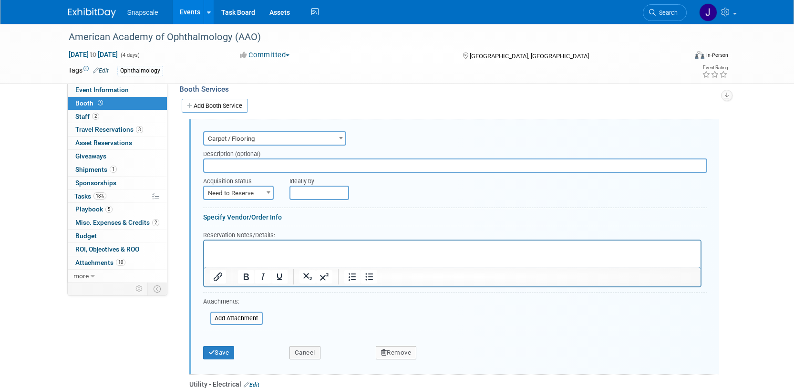
scroll to position [160, 0]
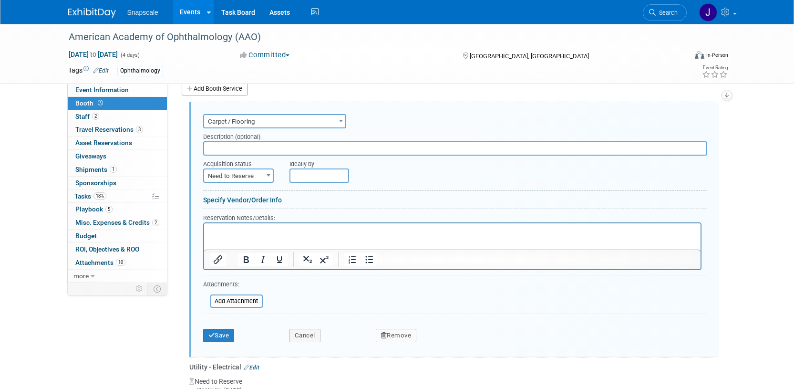
click at [264, 150] on input "text" at bounding box center [455, 148] width 504 height 14
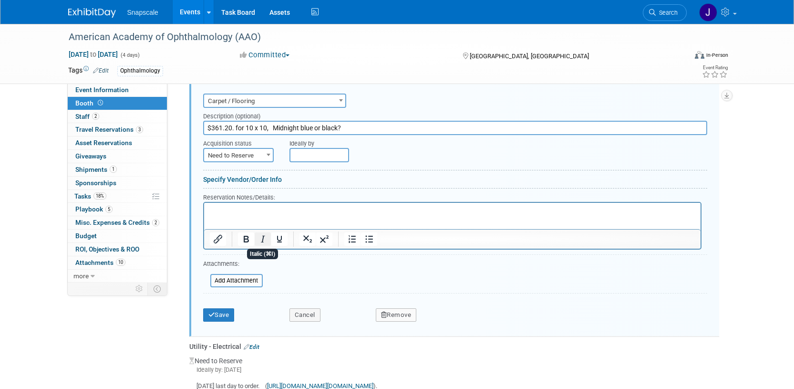
scroll to position [224, 0]
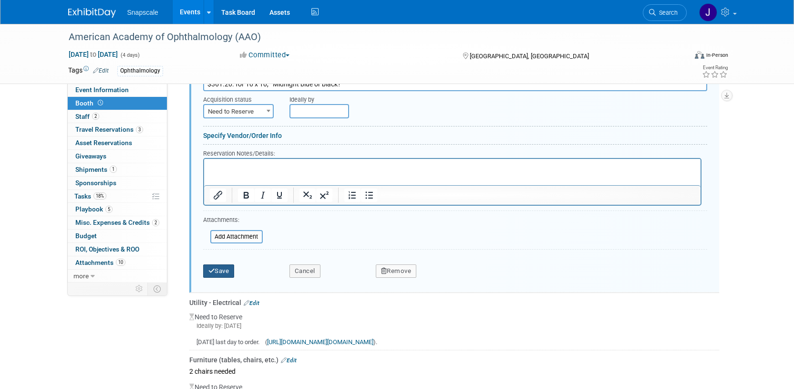
type input "$361.20. for 10 x 10, Midnight blue or black?"
click at [227, 271] on button "Save" at bounding box center [218, 270] width 31 height 13
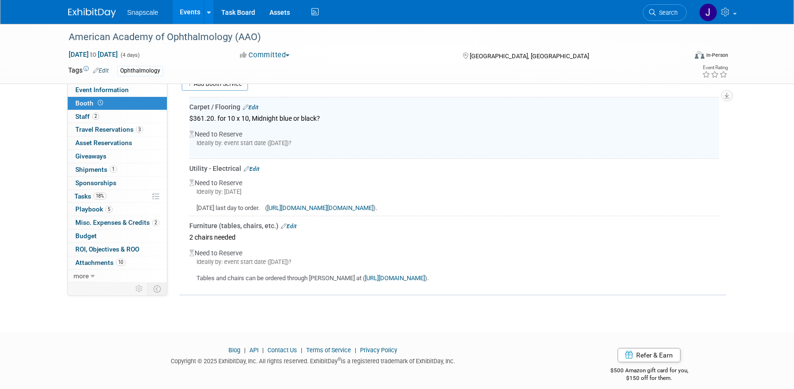
scroll to position [174, 0]
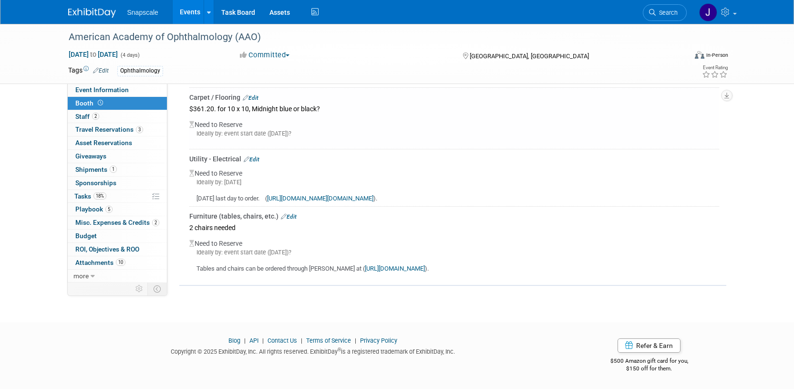
click at [290, 218] on link "Edit" at bounding box center [289, 216] width 16 height 7
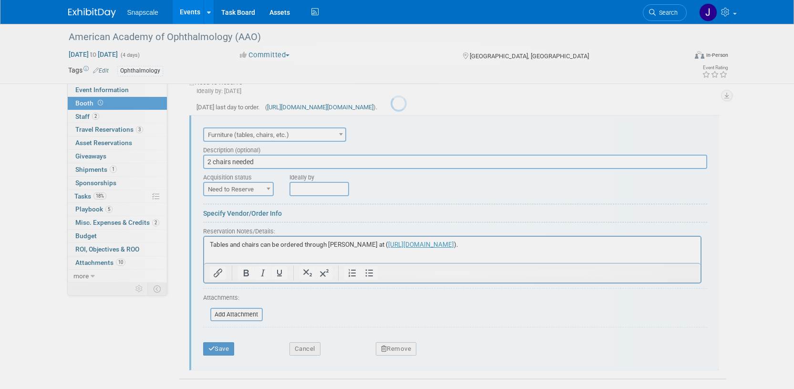
scroll to position [272, 0]
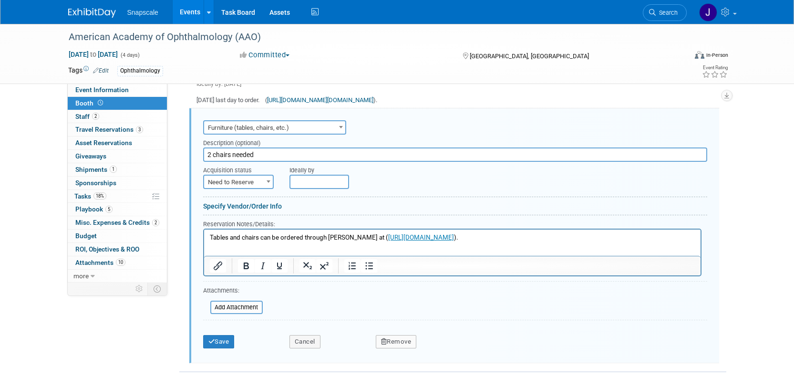
click at [262, 153] on input "2 chairs needed" at bounding box center [455, 154] width 504 height 14
type input "2 chairs needed - Blade Chair - Black @145.60 each"
click at [228, 335] on button "Save" at bounding box center [218, 341] width 31 height 13
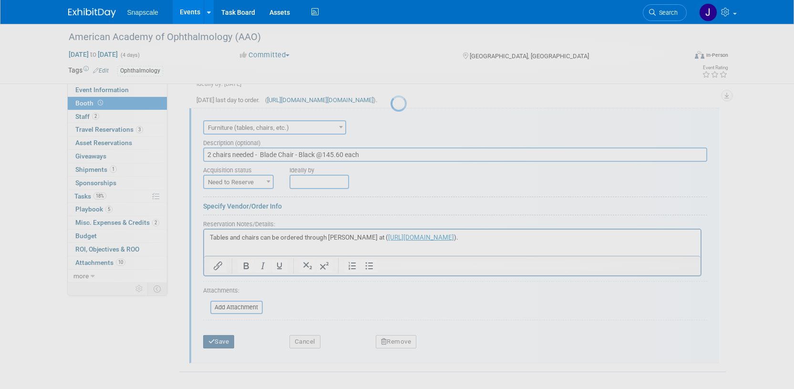
scroll to position [174, 0]
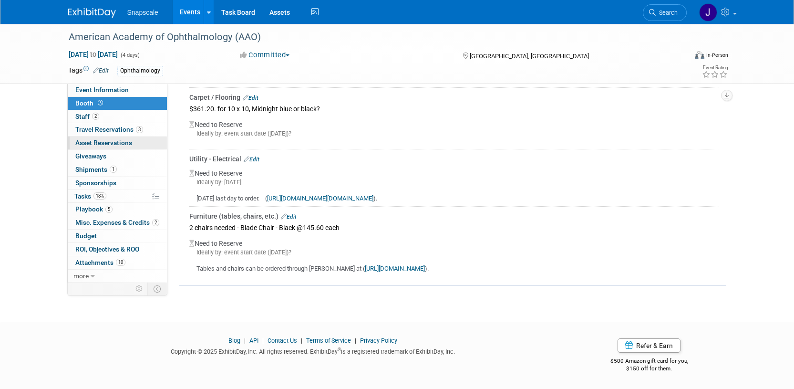
click at [92, 147] on link "0 Asset Reservations 0" at bounding box center [117, 142] width 99 height 13
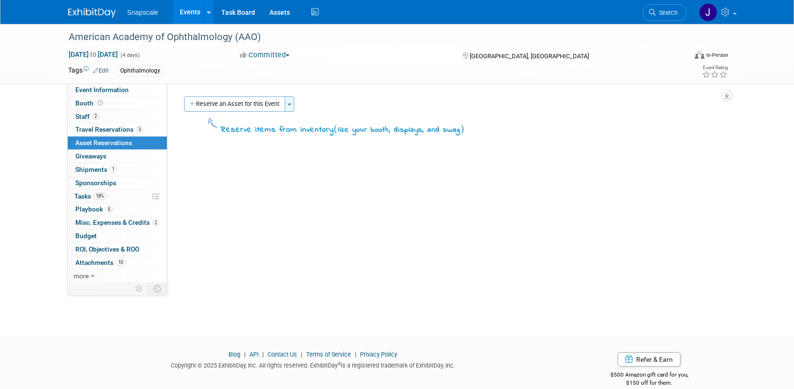
click at [290, 108] on button "Toggle Dropdown" at bounding box center [290, 103] width 10 height 15
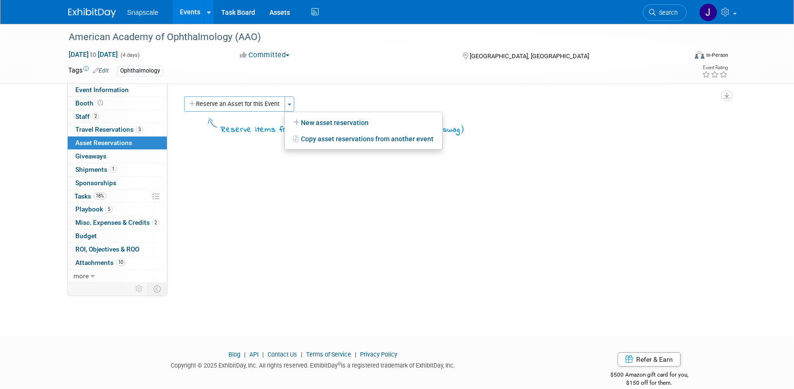
click at [224, 180] on div "Event Website: Edit [URL][DOMAIN_NAME] Event Venue Name: Edit" at bounding box center [446, 182] width 559 height 199
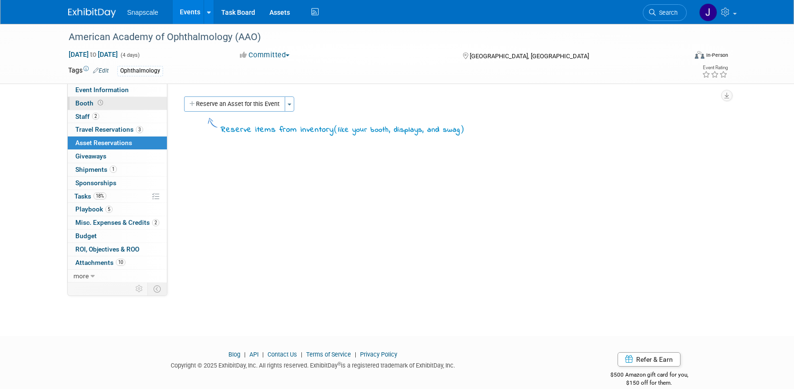
click at [85, 102] on span "Booth" at bounding box center [90, 103] width 30 height 8
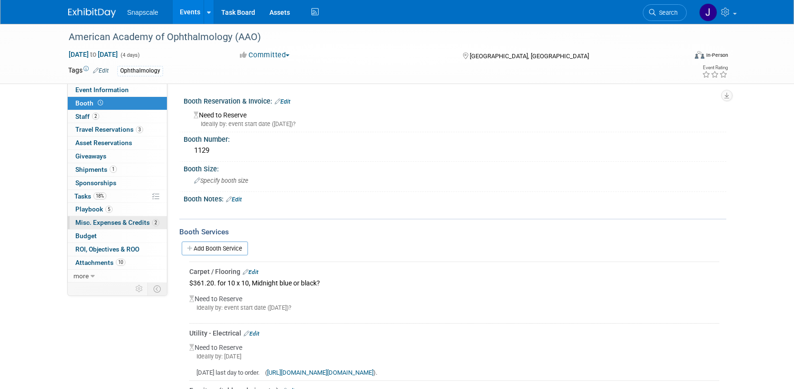
click at [79, 222] on span "Misc. Expenses & Credits 2" at bounding box center [117, 222] width 84 height 8
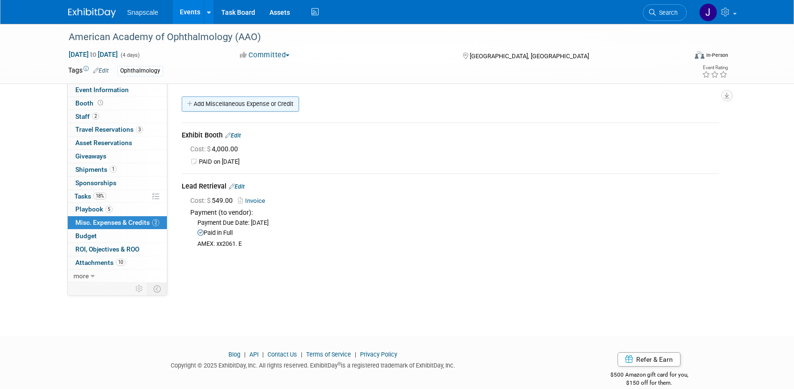
click at [196, 104] on link "Add Miscellaneous Expense or Credit" at bounding box center [240, 103] width 117 height 15
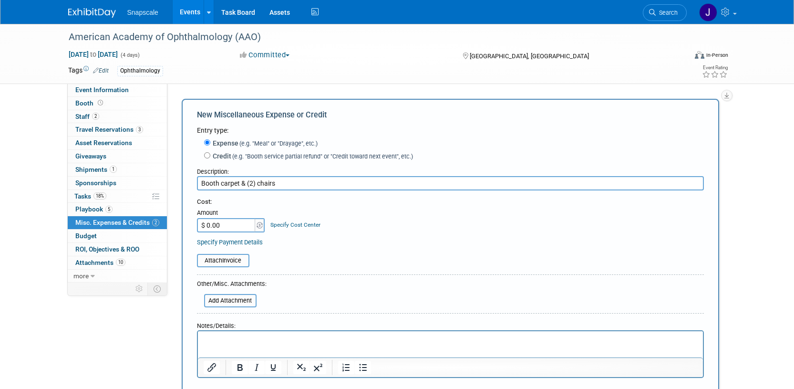
click at [221, 184] on input "Booth carpet & (2) chairs" at bounding box center [450, 183] width 507 height 14
click at [304, 182] on input "Booth 10x10 carpet & (2) chairs" at bounding box center [450, 183] width 507 height 14
type input "Booth 10x10 carpet & (2) chairs"
click at [231, 225] on input "$ 0.00" at bounding box center [227, 225] width 60 height 14
type input "$ 652.40"
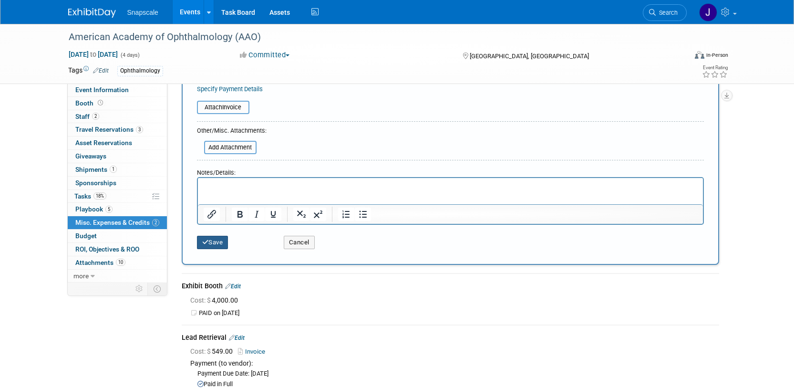
click at [215, 246] on button "Save" at bounding box center [212, 241] width 31 height 13
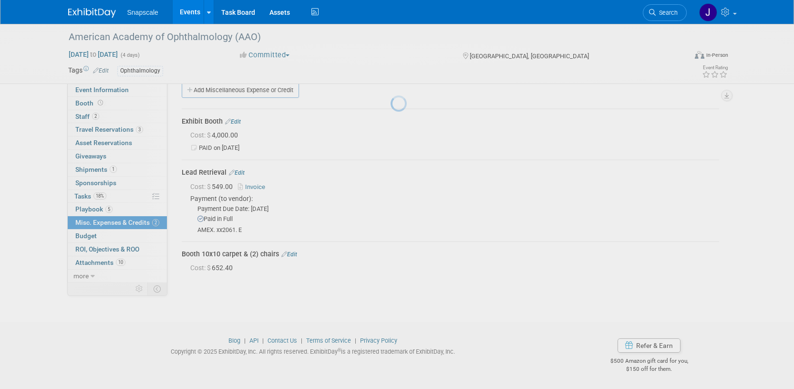
scroll to position [14, 0]
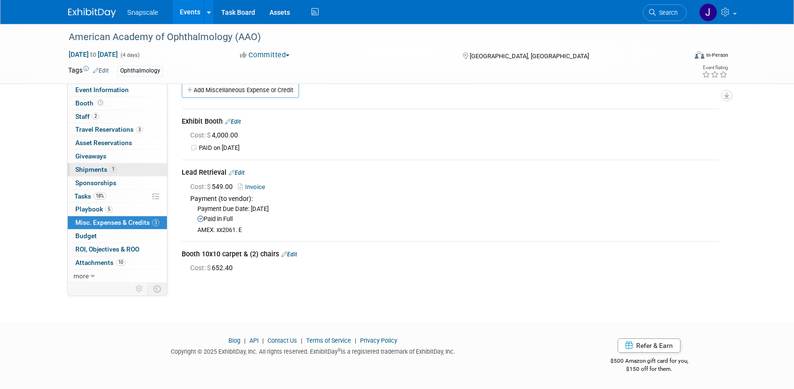
click at [88, 170] on span "Shipments 1" at bounding box center [95, 169] width 41 height 8
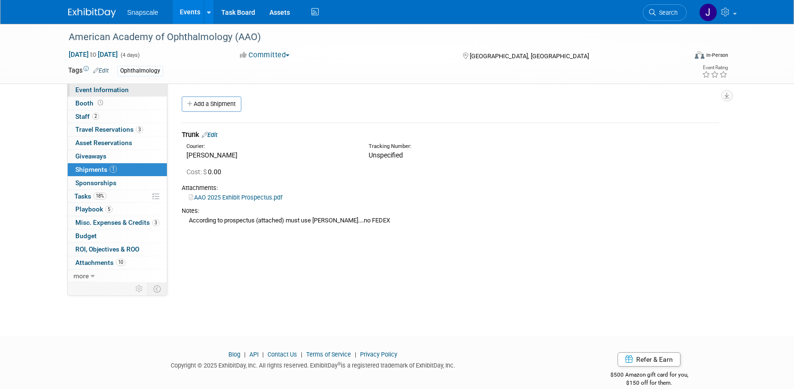
click at [131, 92] on link "Event Information" at bounding box center [117, 89] width 99 height 13
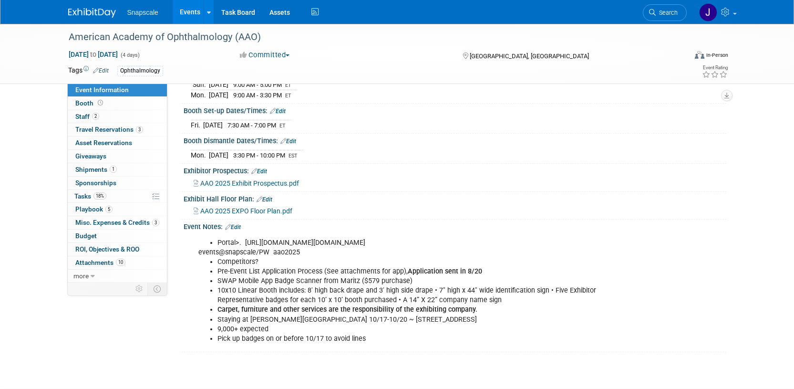
scroll to position [146, 0]
drag, startPoint x: 218, startPoint y: 271, endPoint x: 491, endPoint y: 264, distance: 272.3
click at [490, 266] on li "Pre-Event List Application Process (See attachments for app), Application sent …" at bounding box center [416, 271] width 398 height 10
click at [532, 274] on li "Pre-Event List Application Process (See attachments for app), Application sent …" at bounding box center [416, 271] width 398 height 10
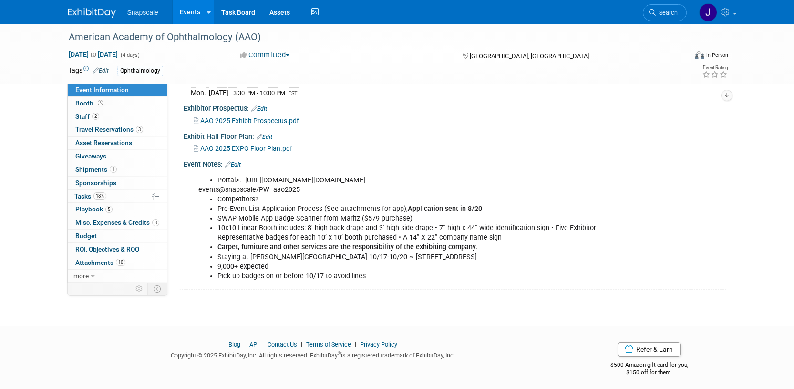
scroll to position [210, 0]
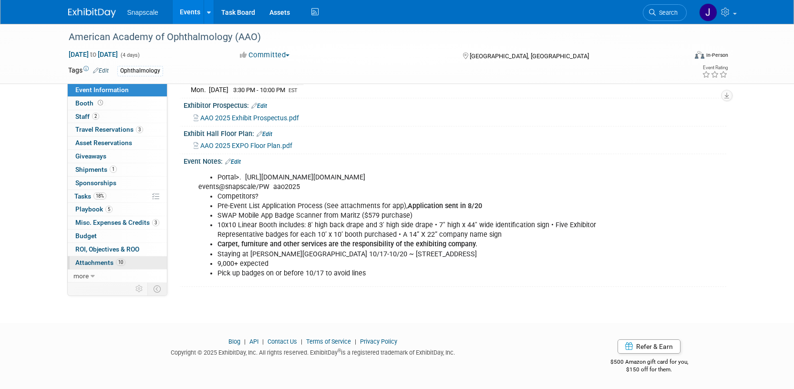
click at [92, 266] on span "Attachments 10" at bounding box center [100, 262] width 50 height 8
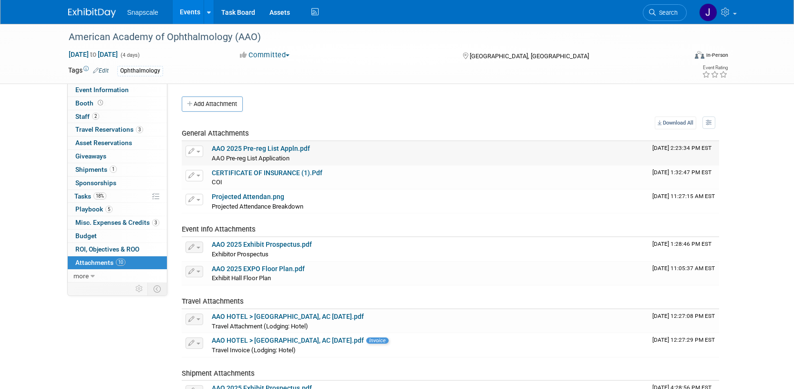
click at [281, 148] on link "AAO 2025 Pre-reg List Appln.pdf" at bounding box center [261, 148] width 98 height 8
click at [277, 174] on link "CERTIFICATE OF INSURANCE (1).Pdf" at bounding box center [267, 173] width 111 height 8
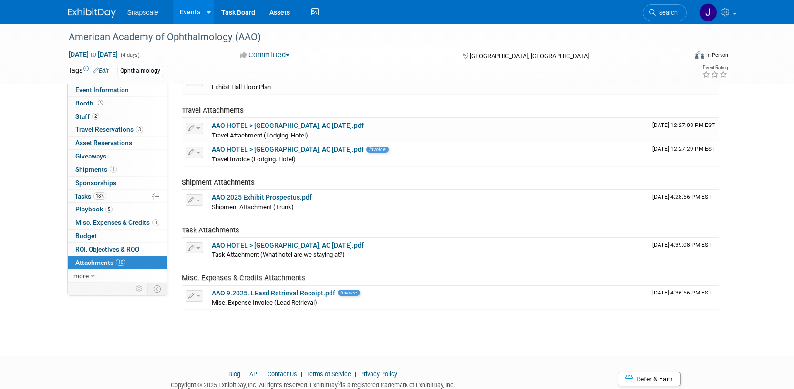
scroll to position [192, 0]
click at [292, 295] on link "AAO 9.2025. LEasd Retrieval Receipt.pdf" at bounding box center [273, 292] width 123 height 8
click at [196, 295] on span "button" at bounding box center [198, 295] width 4 height 2
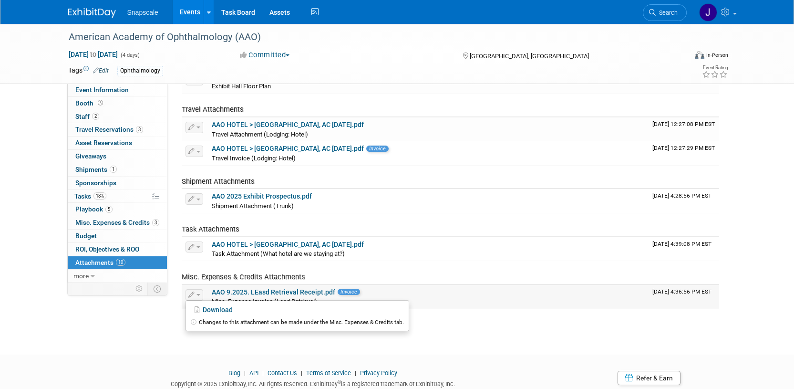
click at [241, 288] on link "AAO 9.2025. LEasd Retrieval Receipt.pdf" at bounding box center [273, 292] width 123 height 8
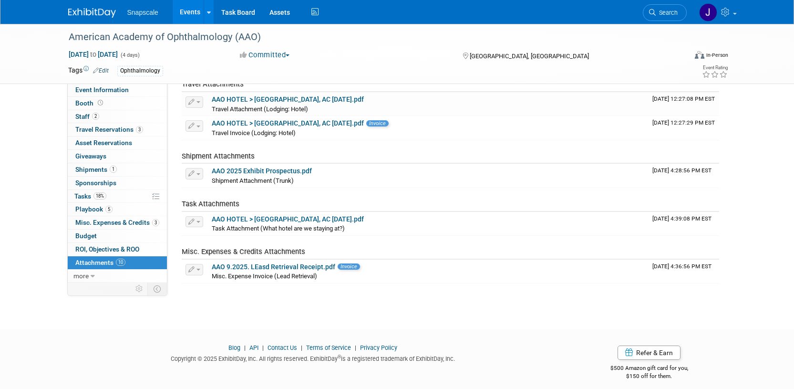
scroll to position [224, 0]
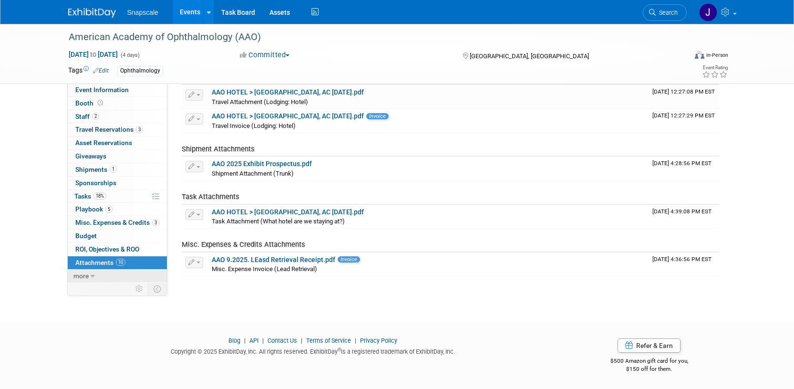
click at [89, 273] on link "more" at bounding box center [117, 275] width 99 height 13
